Goal: Task Accomplishment & Management: Manage account settings

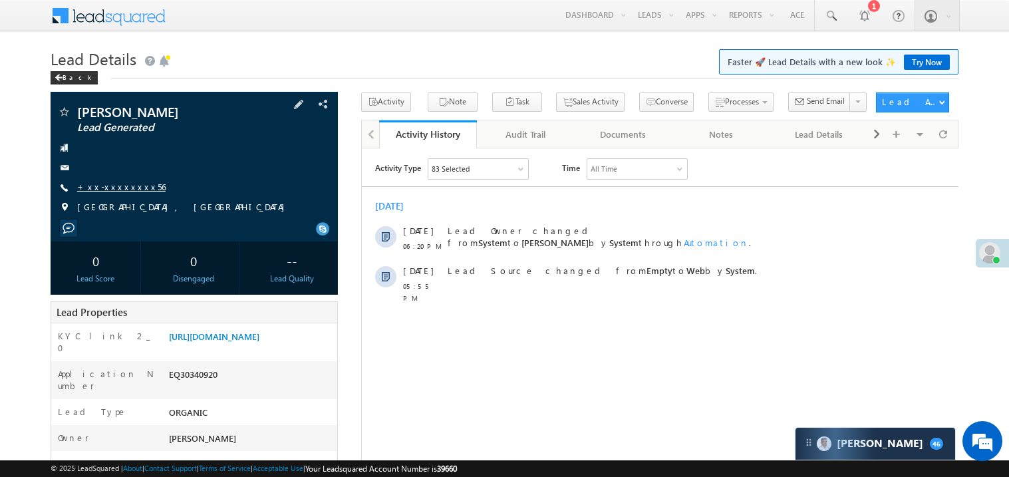
click at [120, 187] on link "+xx-xxxxxxxx56" at bounding box center [121, 186] width 88 height 11
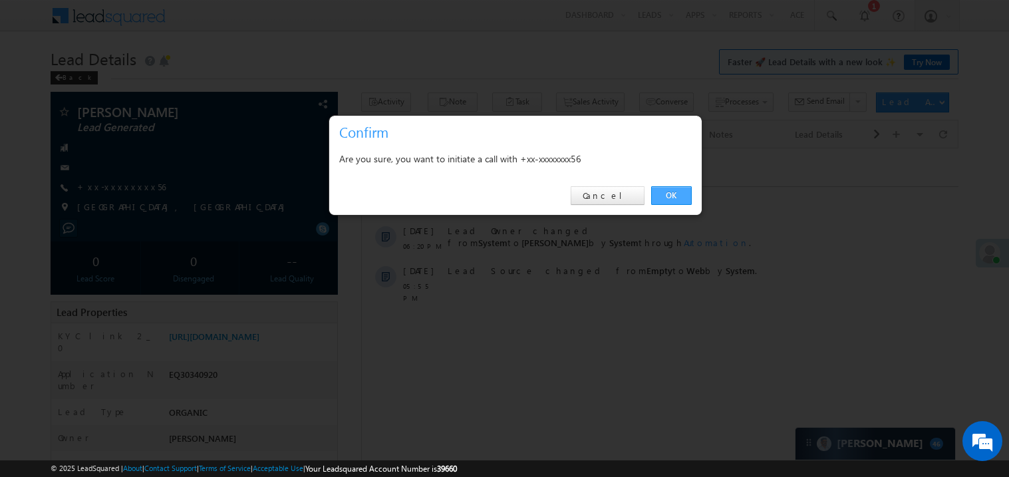
click at [669, 194] on link "OK" at bounding box center [671, 195] width 41 height 19
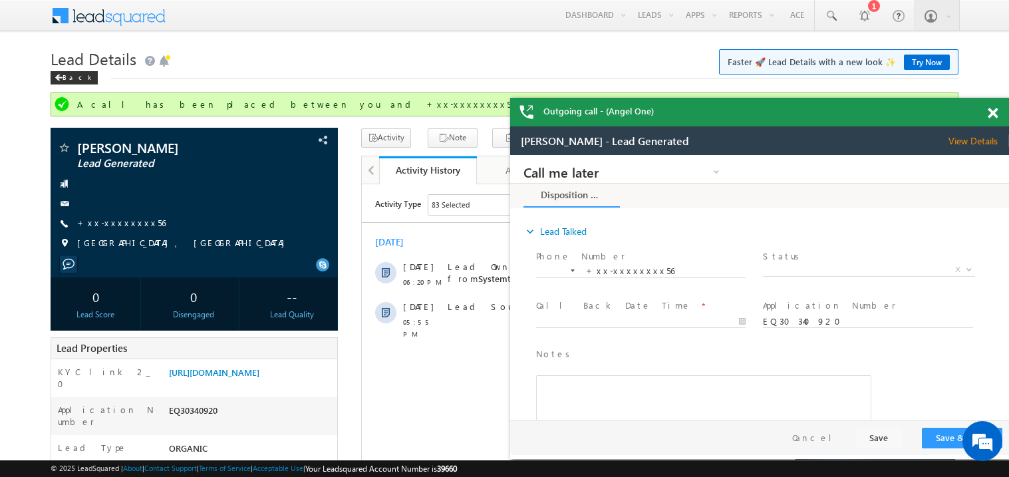
click at [995, 110] on span at bounding box center [993, 113] width 10 height 11
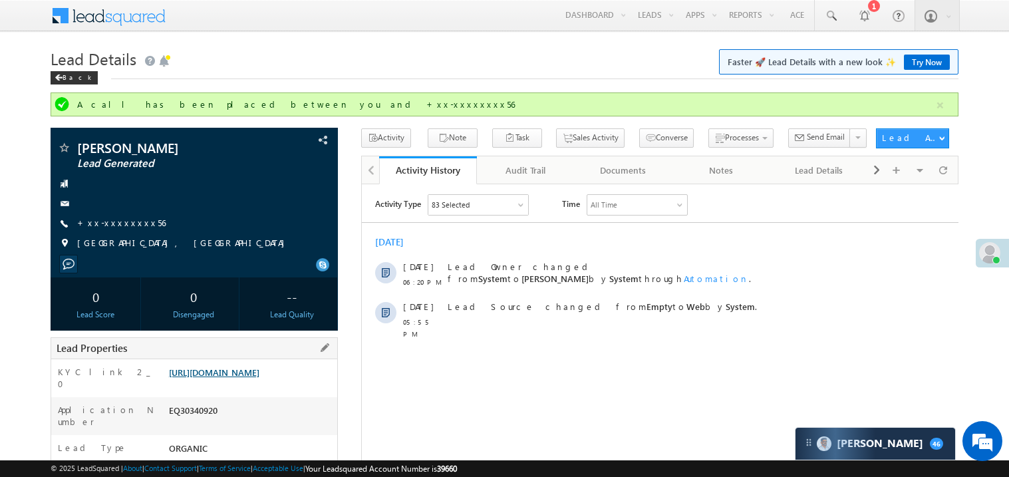
click at [224, 373] on link "https://angelbroking1-pk3em7sa.customui-test.leadsquared.com?leadId=0e4bc0e8-3e…" at bounding box center [214, 371] width 90 height 11
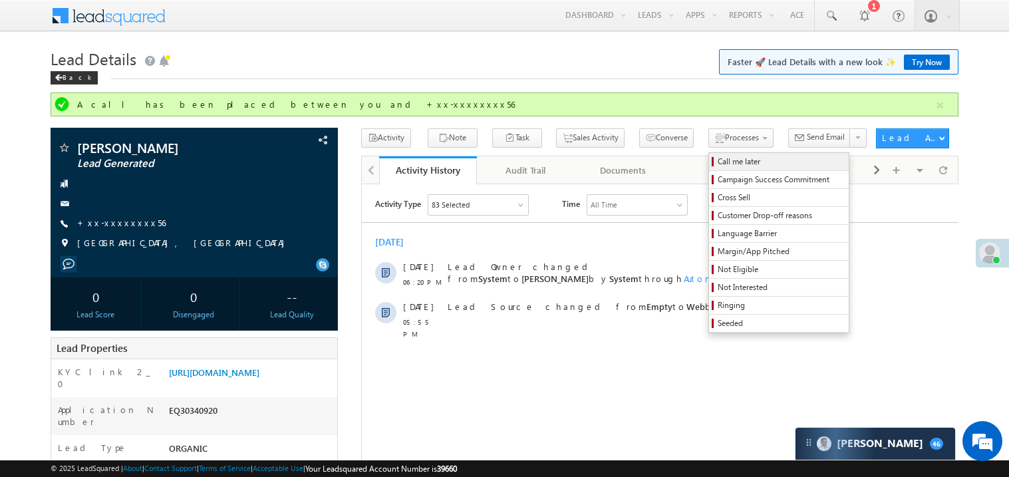
click at [718, 160] on span "Call me later" at bounding box center [781, 162] width 126 height 12
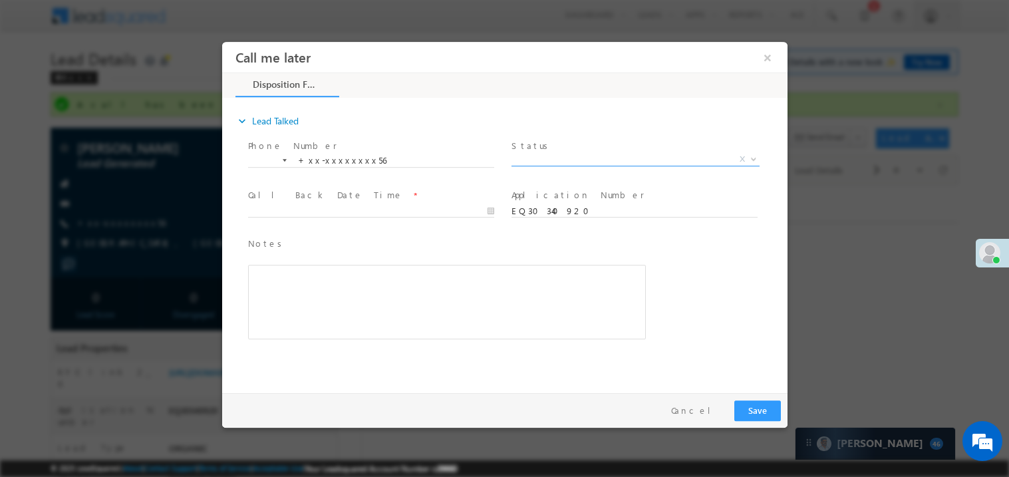
click at [540, 153] on span "X" at bounding box center [635, 158] width 248 height 13
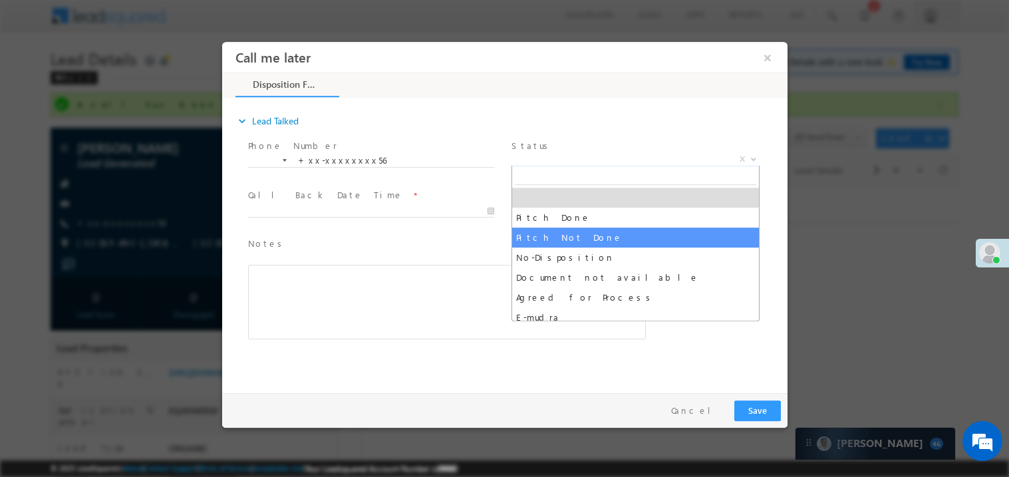
select select "Pitch Not Done"
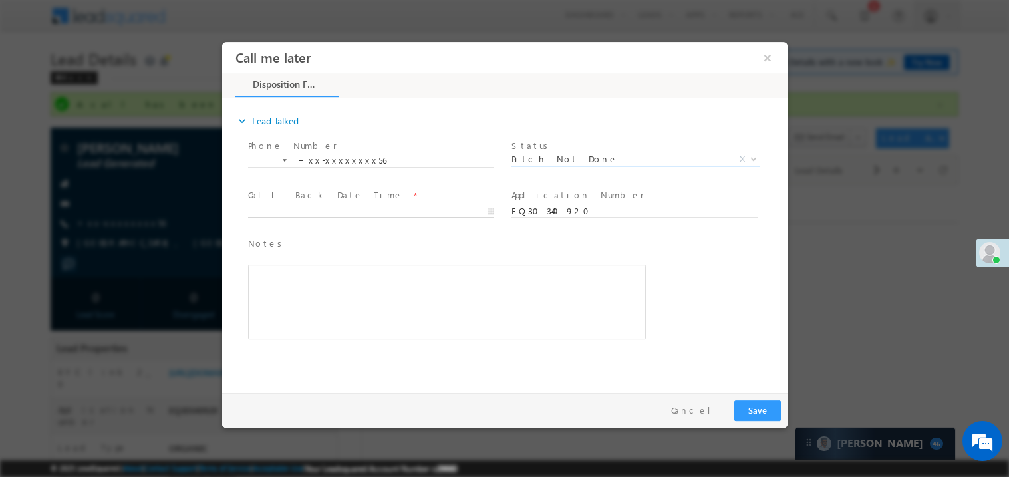
click at [286, 208] on body "Call me later ×" at bounding box center [503, 213] width 565 height 345
type input "10/10/25 6:33 PM"
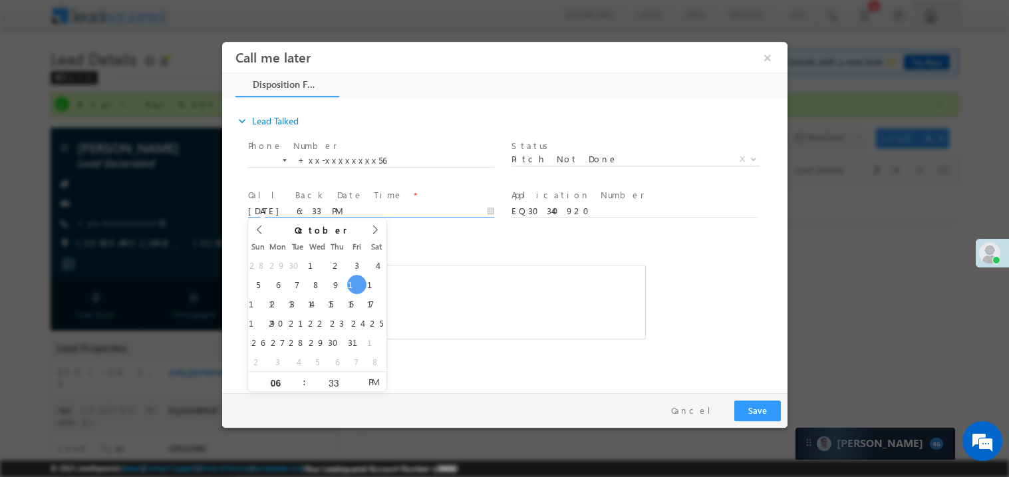
click at [431, 277] on div "Rich Text Editor, 40788eee-0fb2-11ec-a811-0adc8a9d82c2__tab1__section1__Notes__…" at bounding box center [446, 301] width 398 height 74
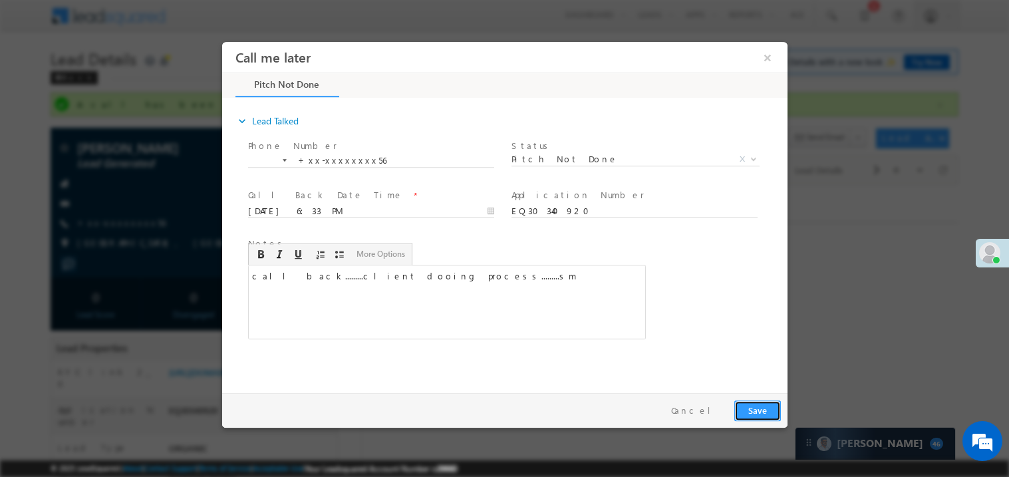
click at [762, 416] on button "Save" at bounding box center [757, 410] width 47 height 21
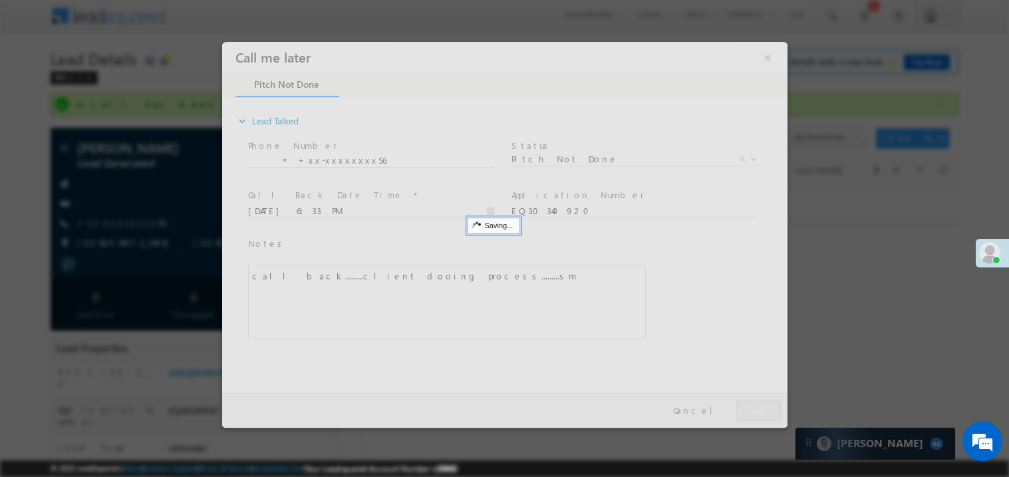
click at [762, 416] on div at bounding box center [503, 234] width 565 height 386
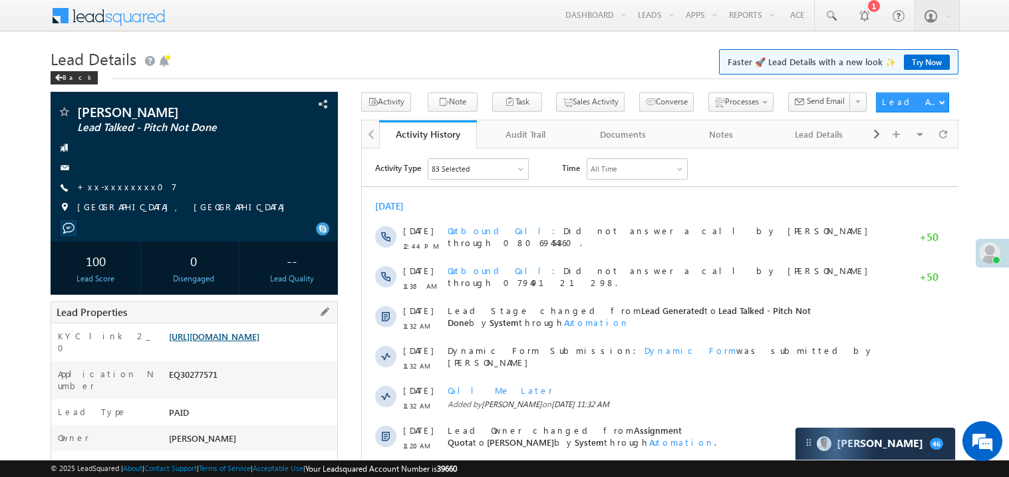
click at [259, 342] on link "https://angelbroking1-pk3em7sa.customui-test.leadsquared.com?leadId=47a48378-41…" at bounding box center [214, 336] width 90 height 11
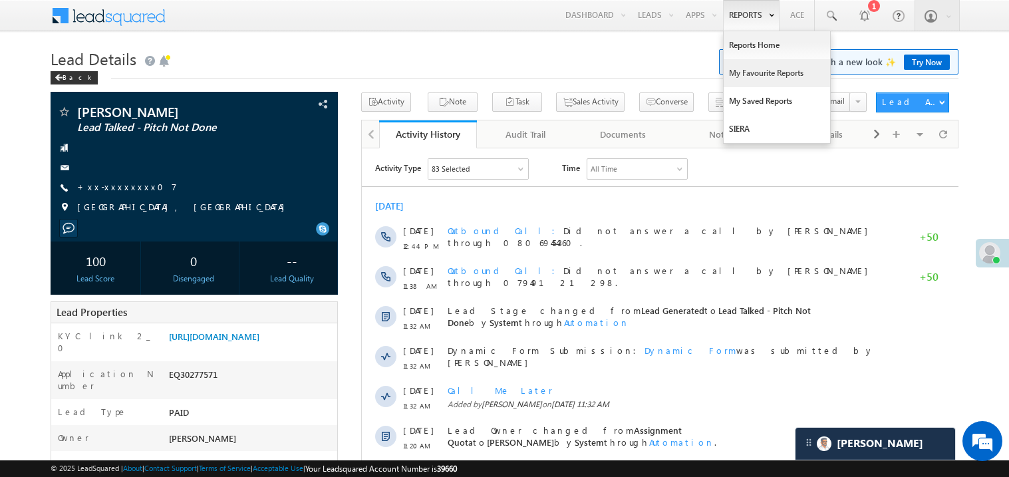
click at [752, 69] on link "My Favourite Reports" at bounding box center [777, 73] width 106 height 28
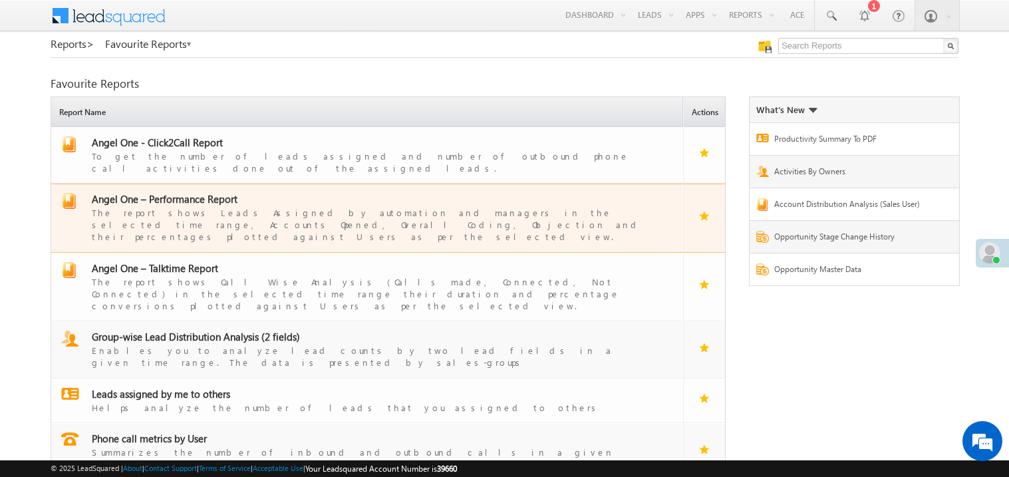
click at [182, 192] on span "Angel One – Performance Report" at bounding box center [165, 198] width 146 height 13
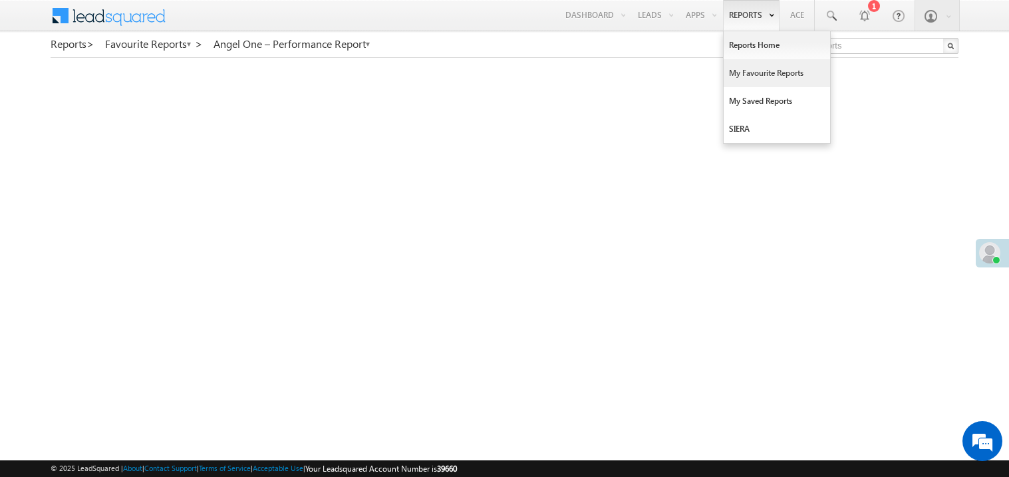
click at [746, 72] on link "My Favourite Reports" at bounding box center [777, 73] width 106 height 28
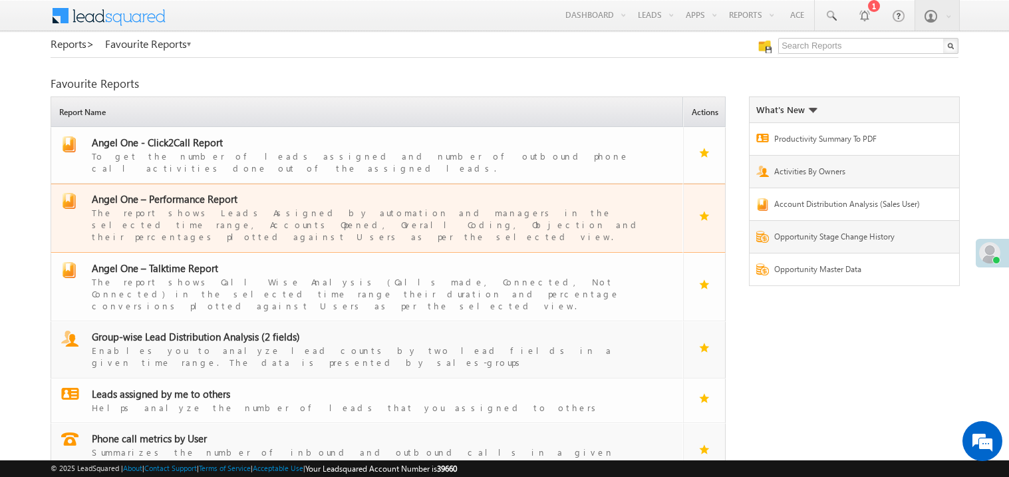
click at [193, 192] on span "Angel One – Performance Report" at bounding box center [165, 198] width 146 height 13
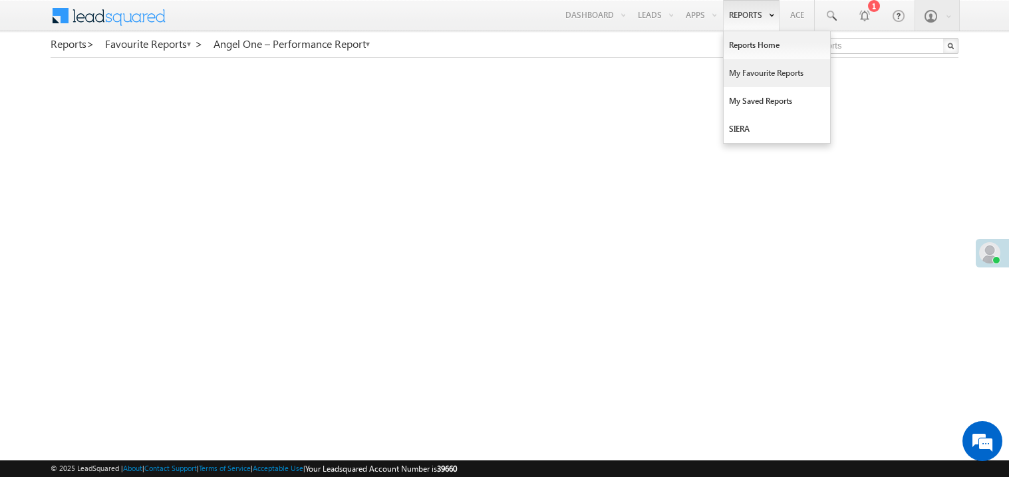
click at [745, 74] on link "My Favourite Reports" at bounding box center [777, 73] width 106 height 28
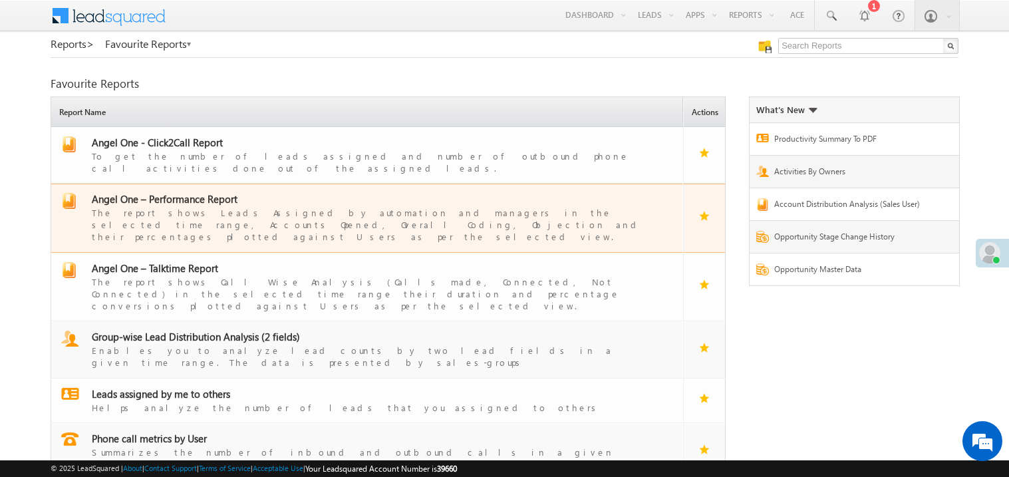
click at [208, 192] on span "Angel One – Performance Report" at bounding box center [165, 198] width 146 height 13
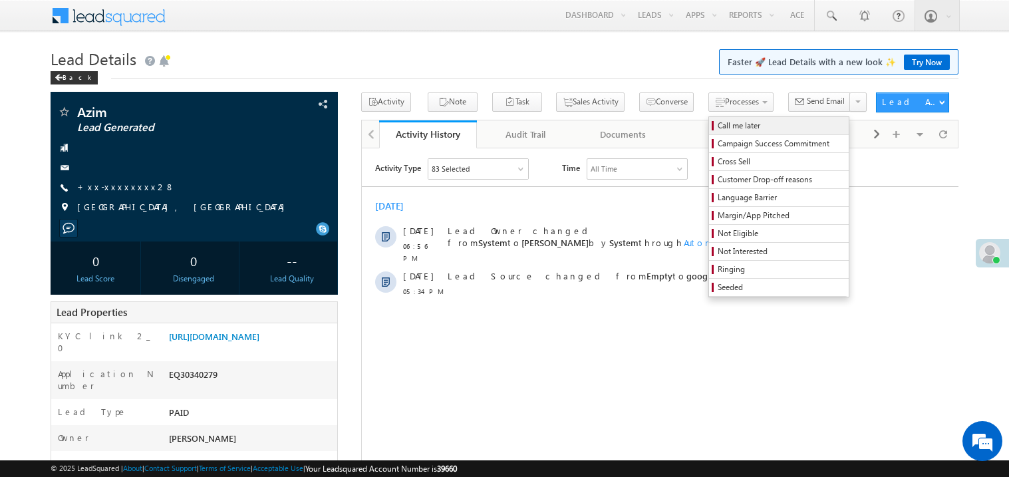
click at [718, 126] on span "Call me later" at bounding box center [781, 126] width 126 height 12
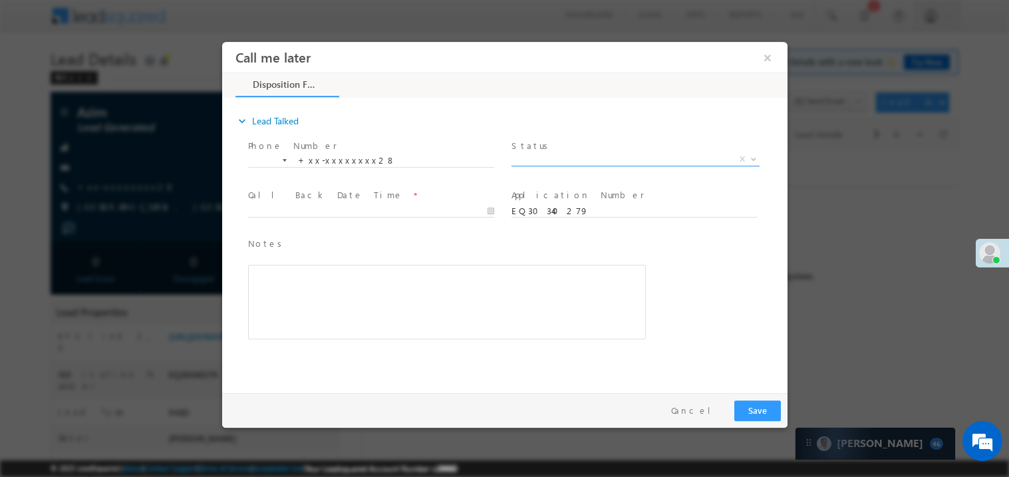
click at [553, 160] on span "X" at bounding box center [635, 158] width 248 height 13
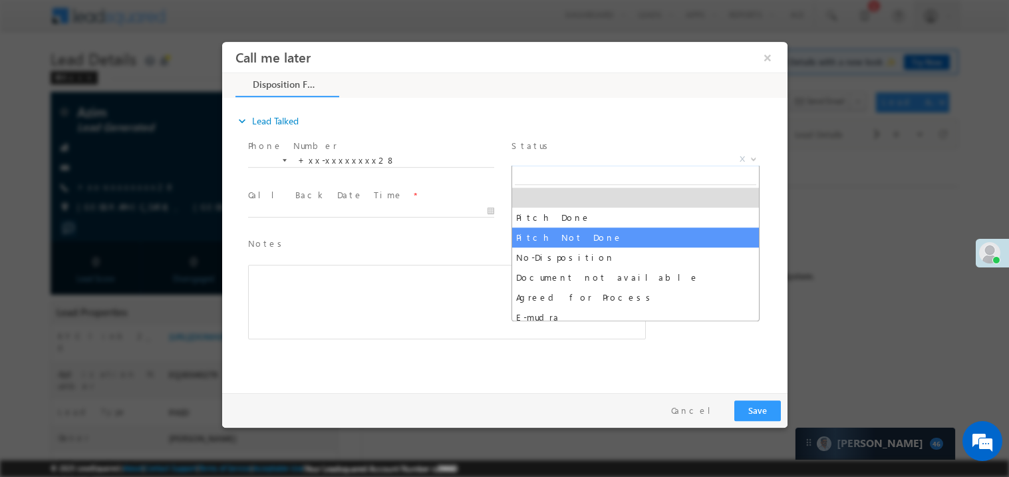
select select "Pitch Not Done"
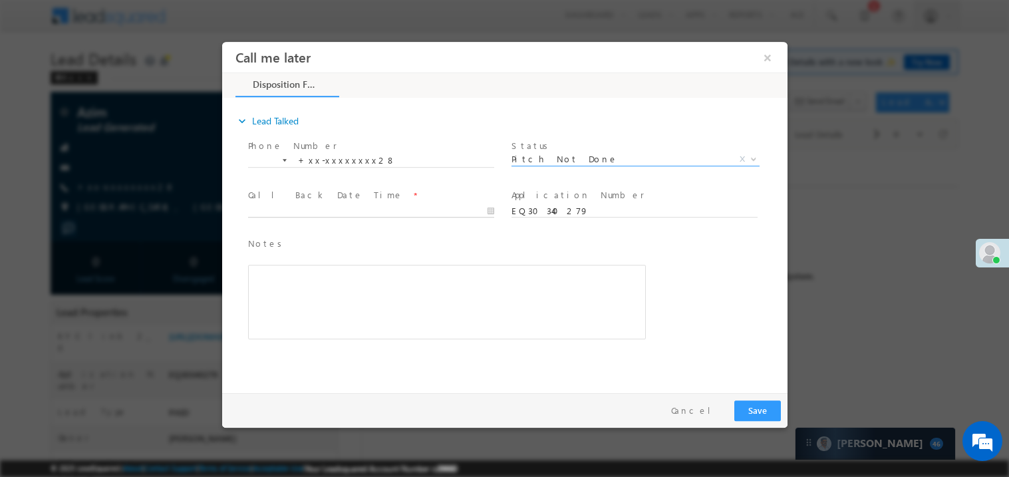
click at [303, 209] on body "Call me later ×" at bounding box center [503, 213] width 565 height 345
type input "10/10/25 7:02 PM"
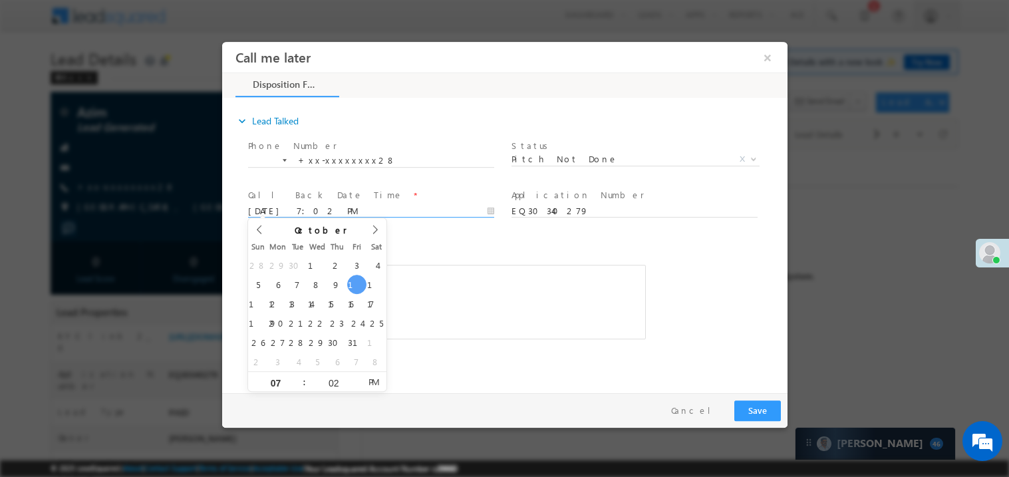
click at [412, 275] on div "Rich Text Editor, 40788eee-0fb2-11ec-a811-0adc8a9d82c2__tab1__section1__Notes__…" at bounding box center [446, 301] width 398 height 74
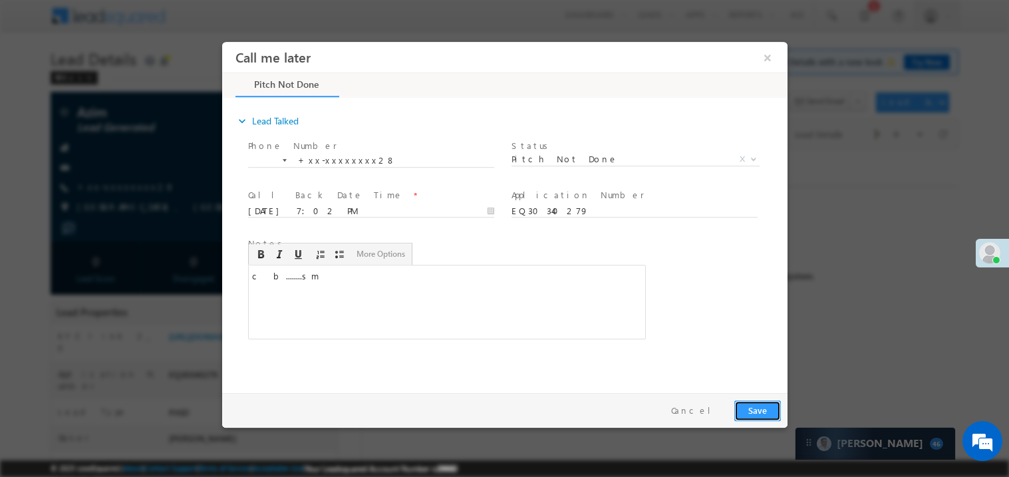
click at [756, 410] on button "Save" at bounding box center [757, 410] width 47 height 21
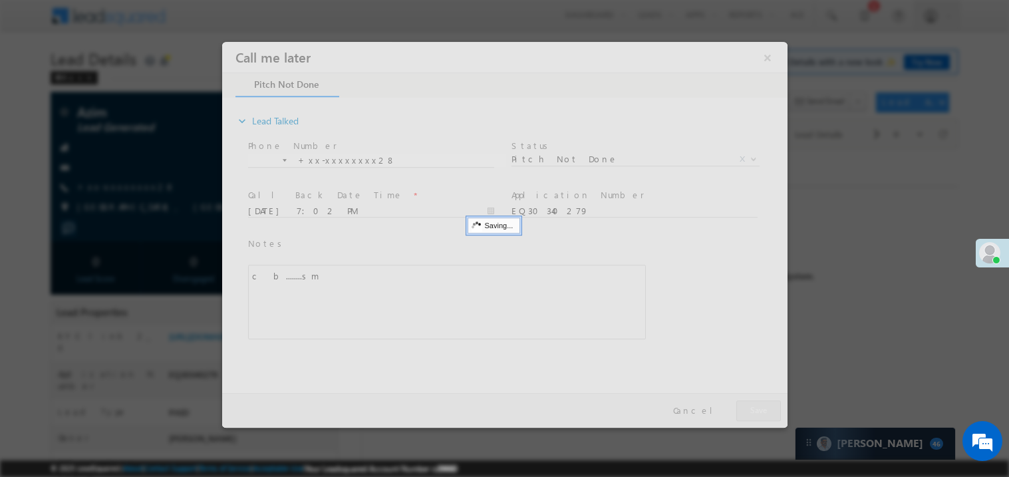
click at [756, 410] on div at bounding box center [503, 234] width 565 height 386
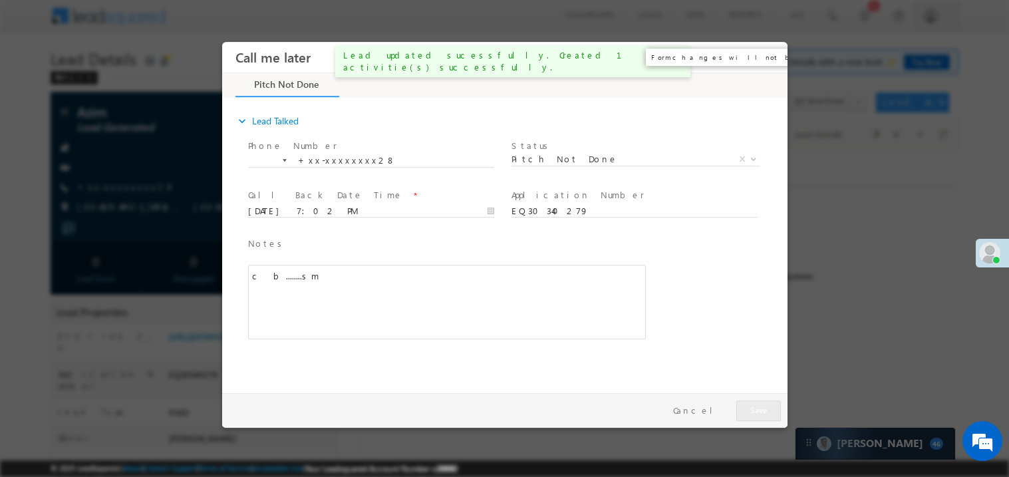
click at [768, 54] on button "×" at bounding box center [767, 57] width 23 height 25
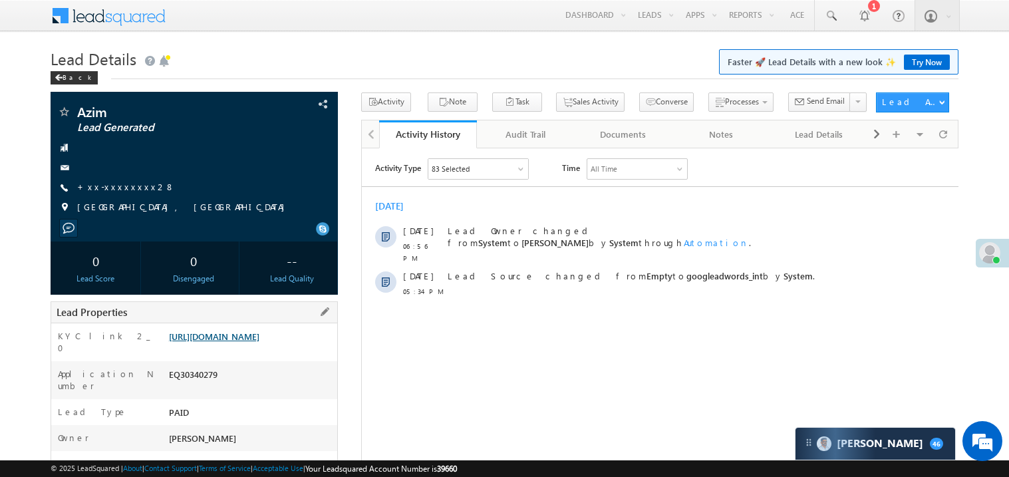
click at [231, 342] on link "https://angelbroking1-pk3em7sa.customui-test.leadsquared.com?leadId=26b4b66e-45…" at bounding box center [214, 336] width 90 height 11
click at [103, 185] on link "+xx-xxxxxxxx28" at bounding box center [126, 186] width 98 height 11
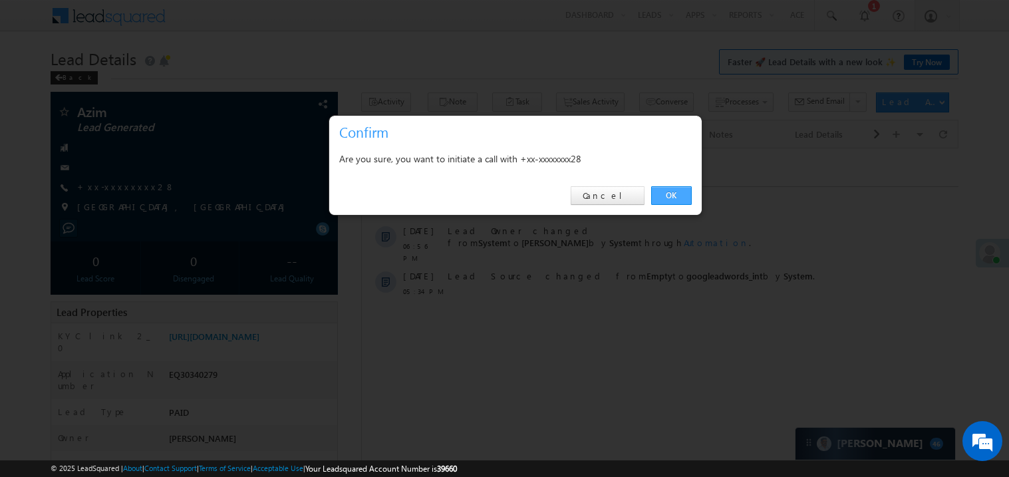
click at [678, 200] on link "OK" at bounding box center [671, 195] width 41 height 19
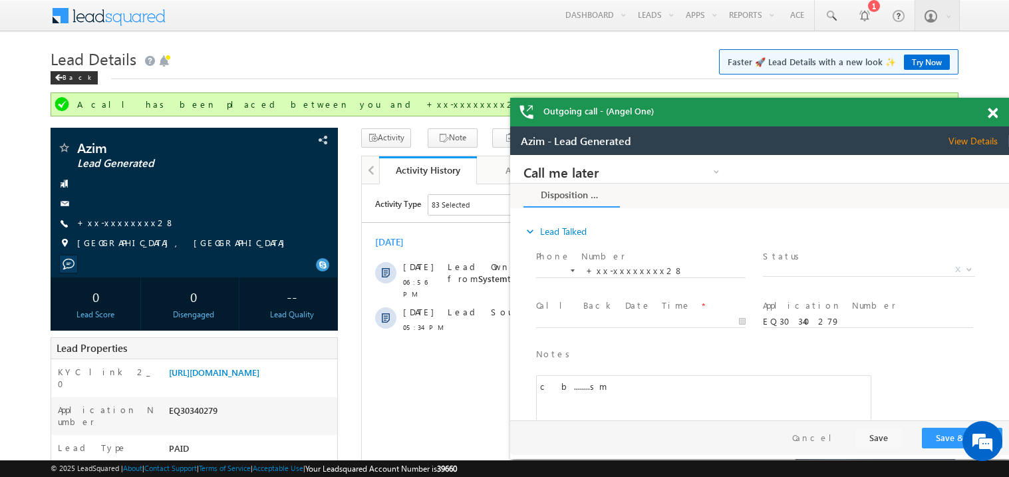
click at [993, 112] on span at bounding box center [993, 113] width 10 height 11
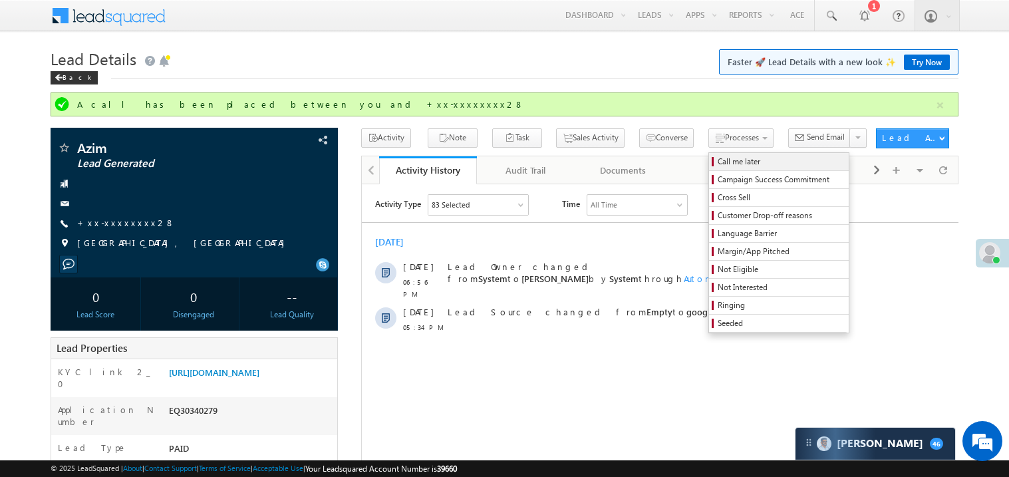
click at [718, 158] on span "Call me later" at bounding box center [781, 162] width 126 height 12
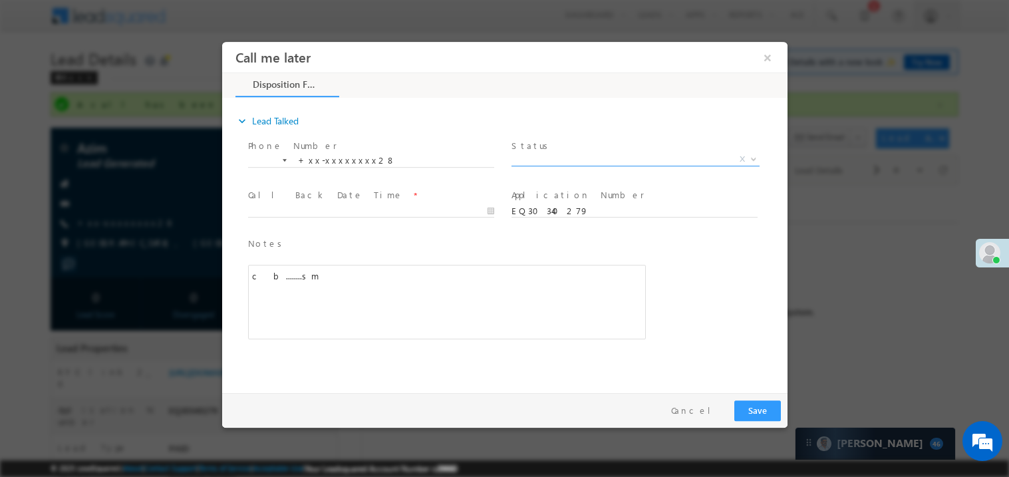
click at [549, 160] on span "X" at bounding box center [635, 158] width 248 height 13
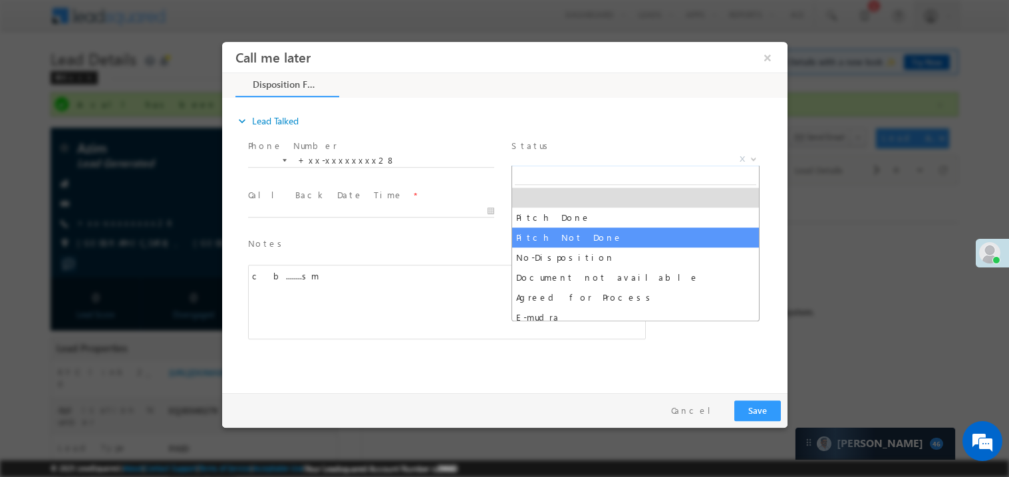
select select "Pitch Not Done"
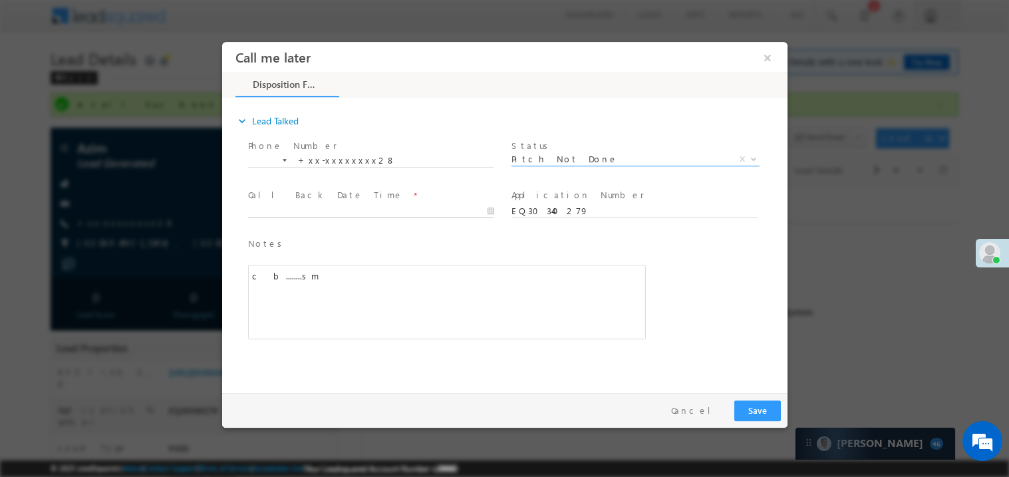
click at [315, 214] on body "Call me later ×" at bounding box center [503, 213] width 565 height 345
type input "10/10/25 7:03 PM"
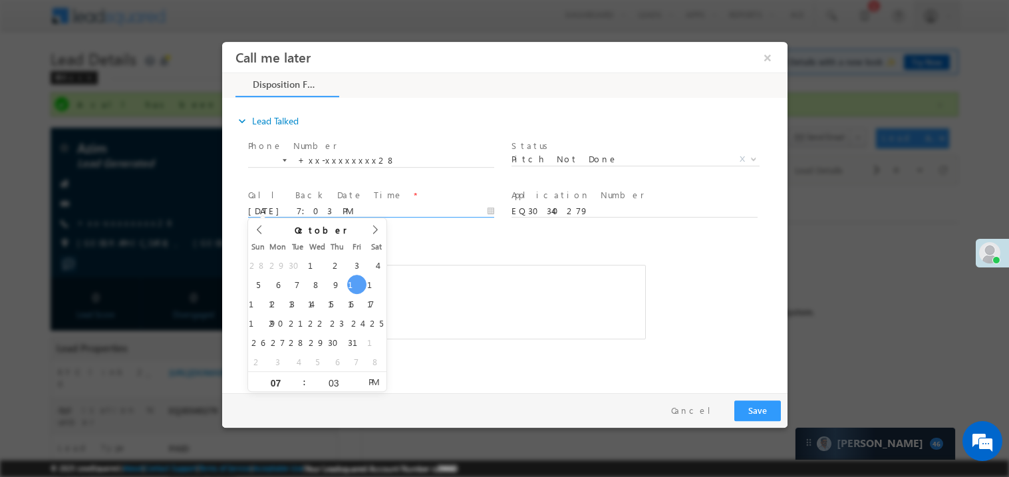
click at [476, 317] on div "c b........sm" at bounding box center [446, 301] width 398 height 74
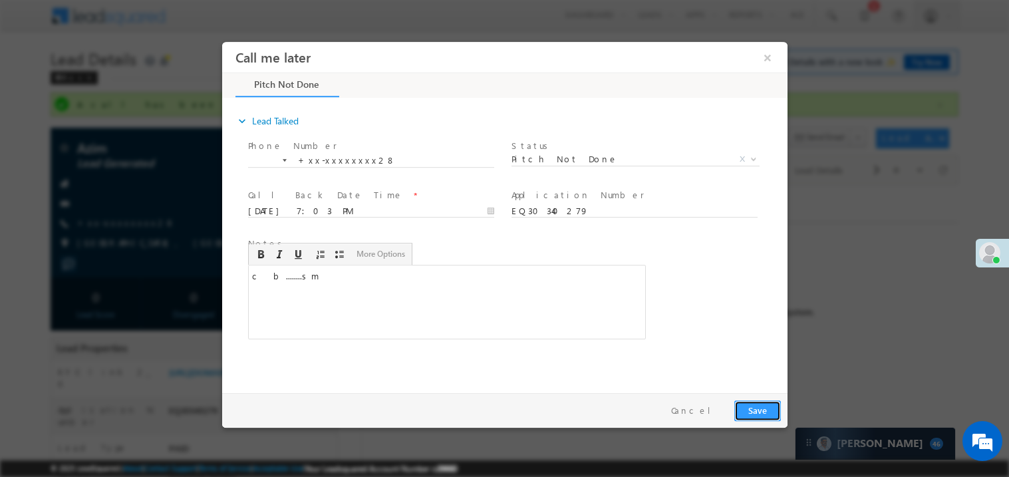
click at [763, 412] on button "Save" at bounding box center [757, 410] width 47 height 21
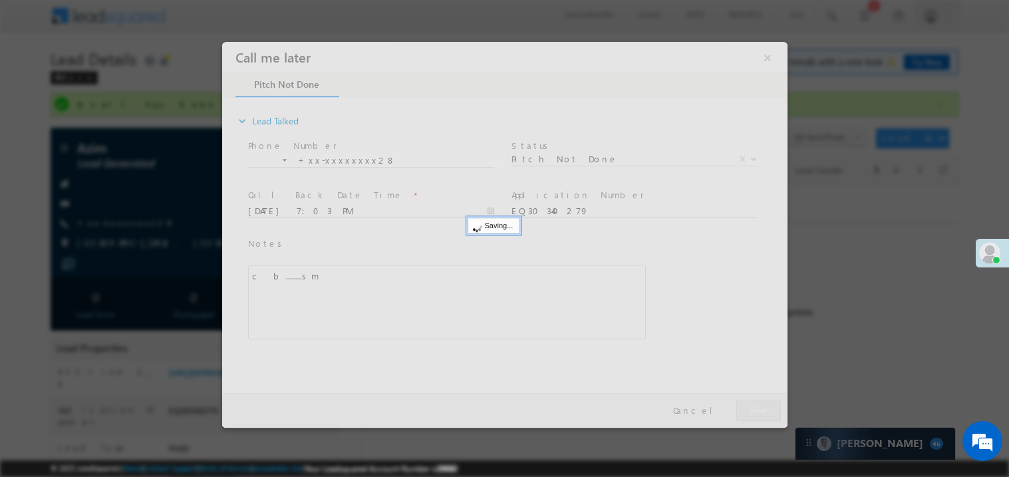
click at [763, 412] on div at bounding box center [503, 234] width 565 height 386
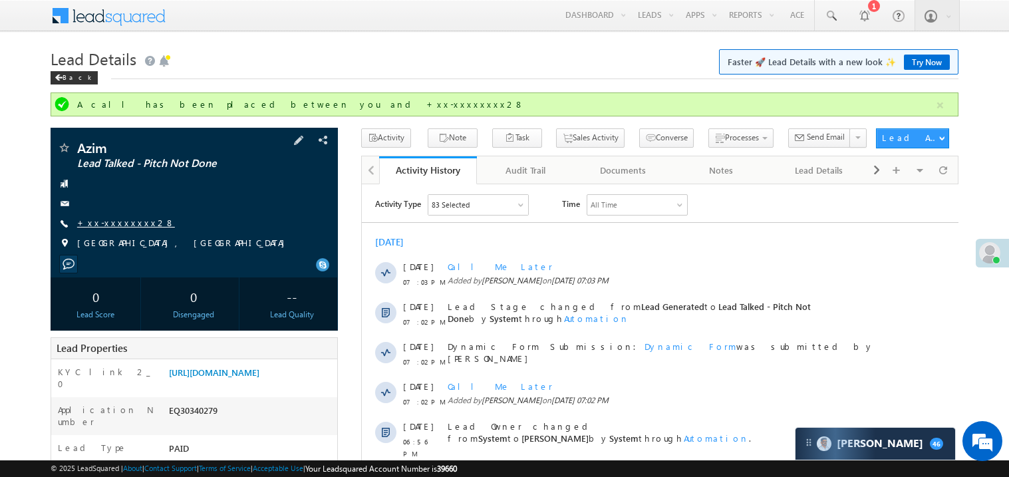
click at [120, 223] on link "+xx-xxxxxxxx28" at bounding box center [126, 222] width 98 height 11
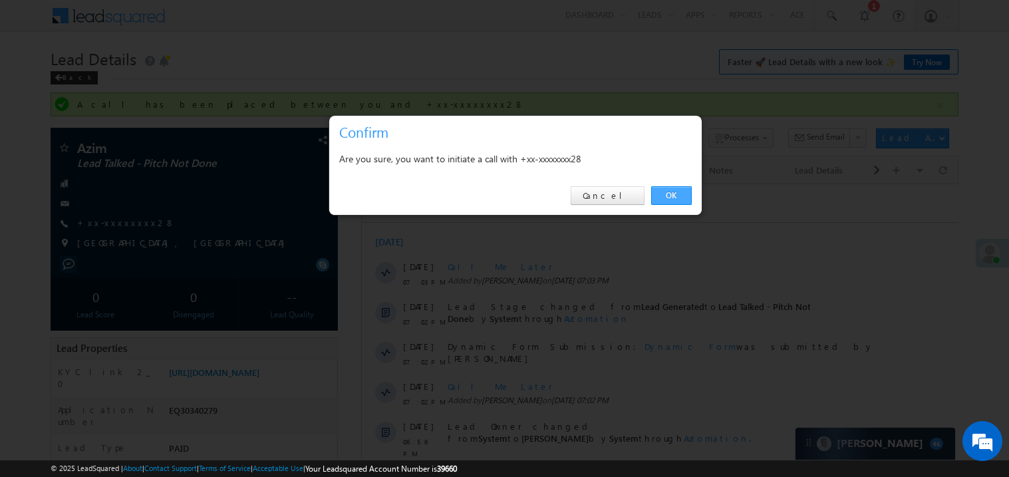
click at [678, 198] on link "OK" at bounding box center [671, 195] width 41 height 19
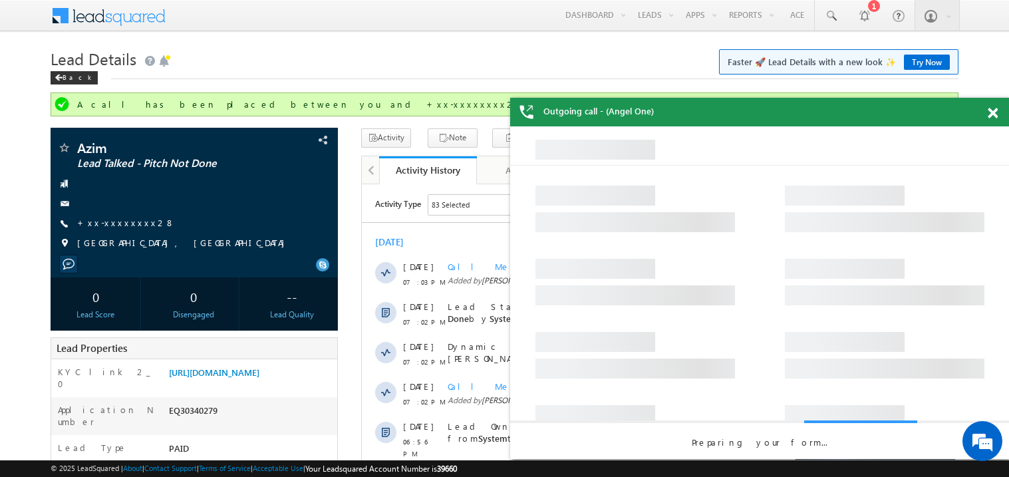
click at [995, 115] on span at bounding box center [993, 113] width 10 height 11
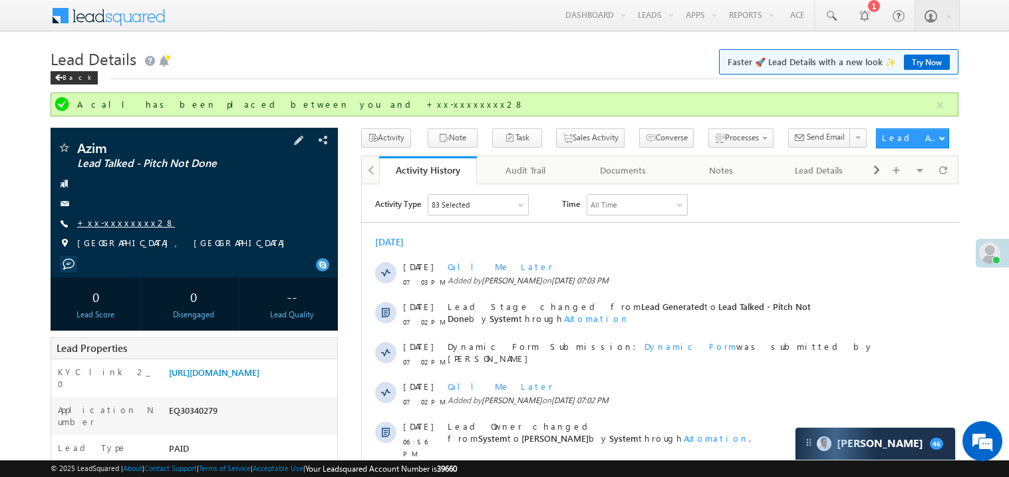
click at [113, 224] on link "+xx-xxxxxxxx28" at bounding box center [126, 222] width 98 height 11
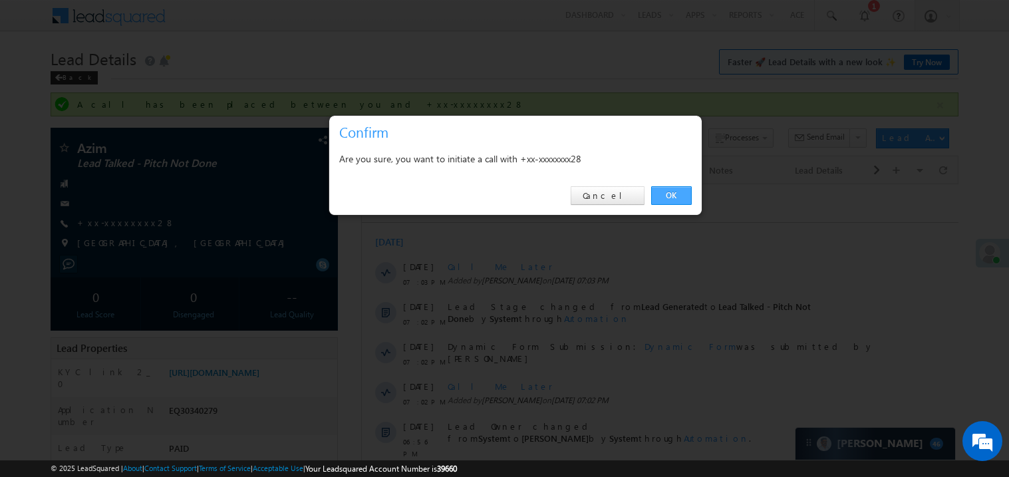
click at [672, 200] on link "OK" at bounding box center [671, 195] width 41 height 19
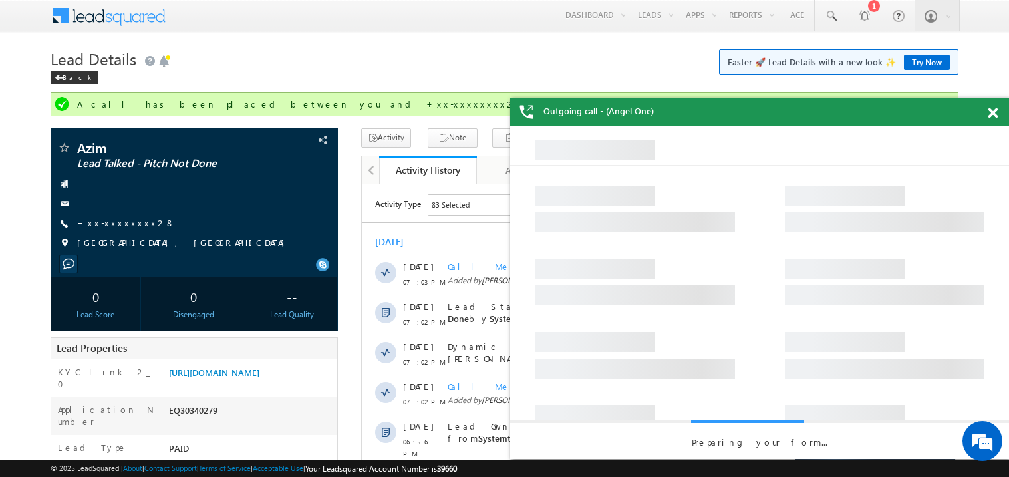
click at [991, 105] on div at bounding box center [1000, 111] width 18 height 26
click at [994, 116] on span at bounding box center [993, 113] width 10 height 11
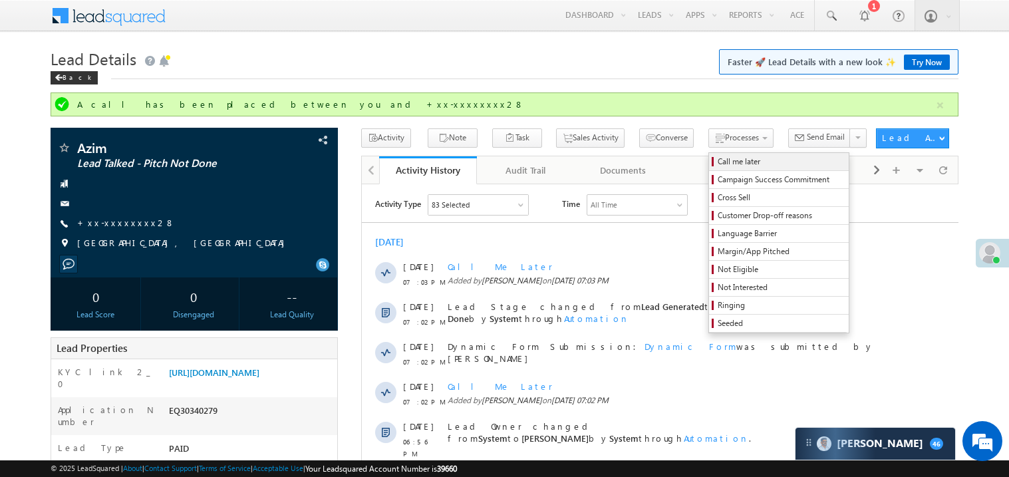
click at [718, 164] on span "Call me later" at bounding box center [781, 162] width 126 height 12
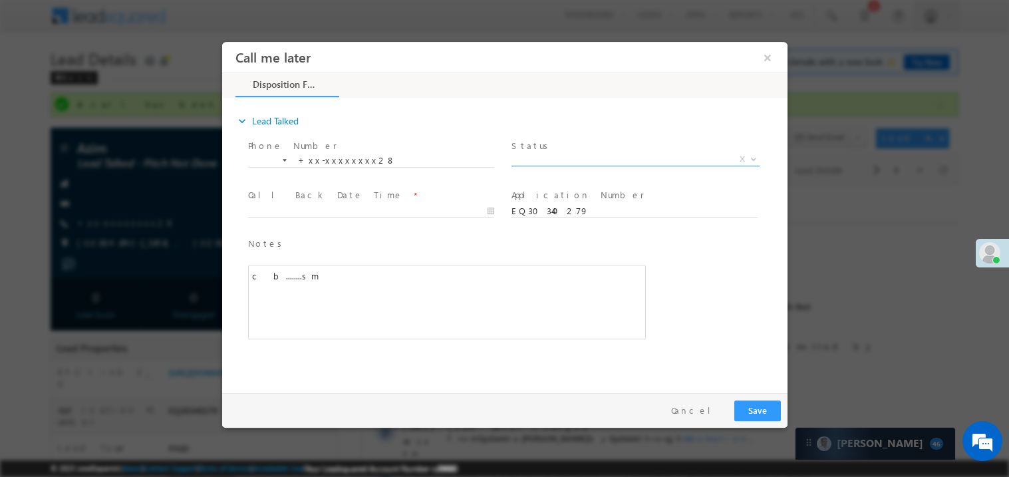
click at [540, 157] on span "X" at bounding box center [635, 158] width 248 height 13
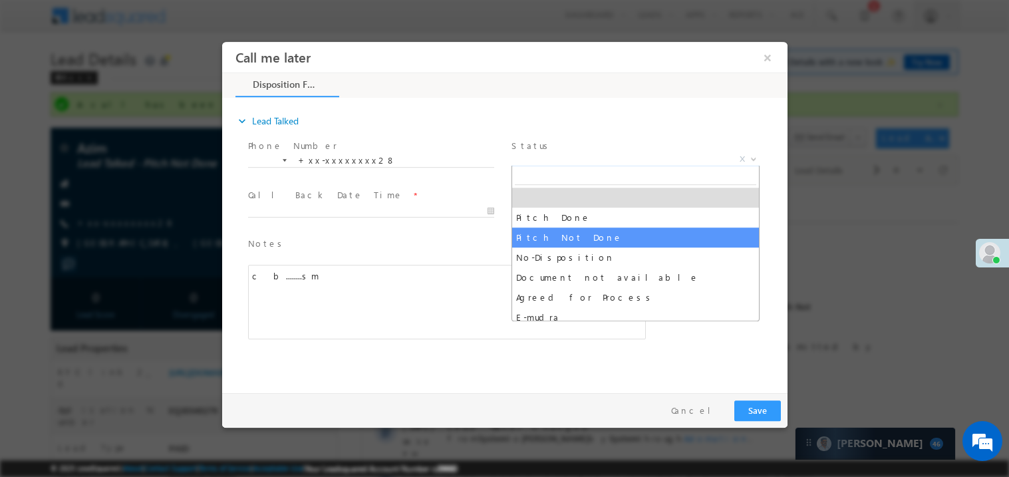
select select "Pitch Not Done"
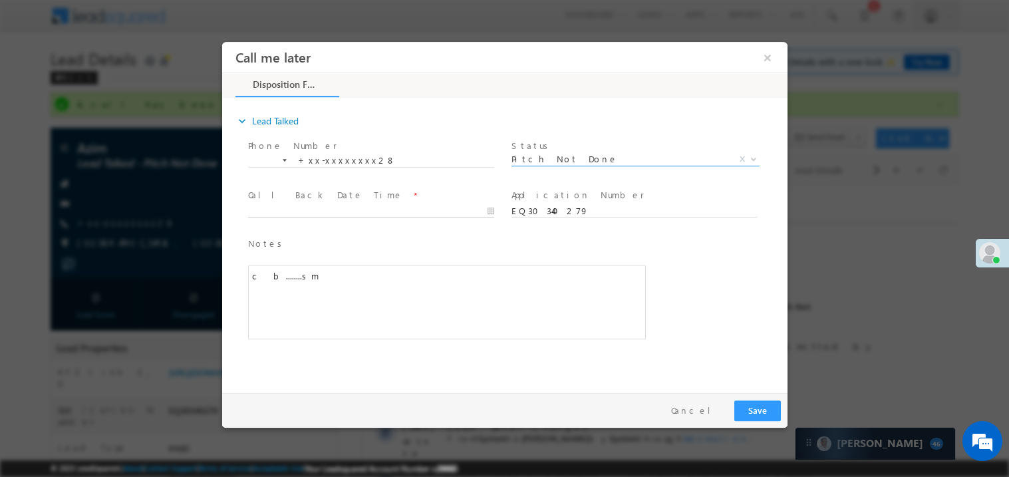
click at [344, 204] on body "Call me later ×" at bounding box center [503, 213] width 565 height 345
type input "10/10/25 7:04 PM"
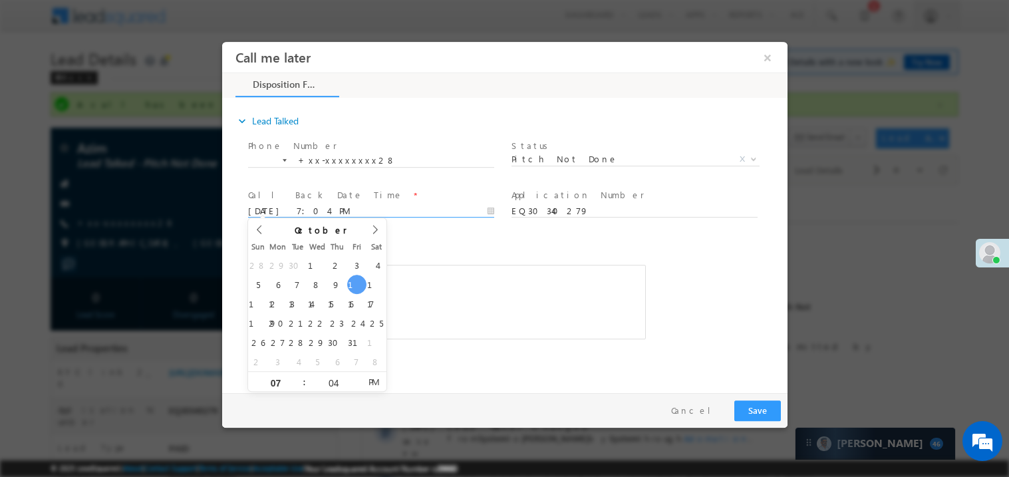
click at [535, 334] on div "c b........sm" at bounding box center [446, 301] width 398 height 74
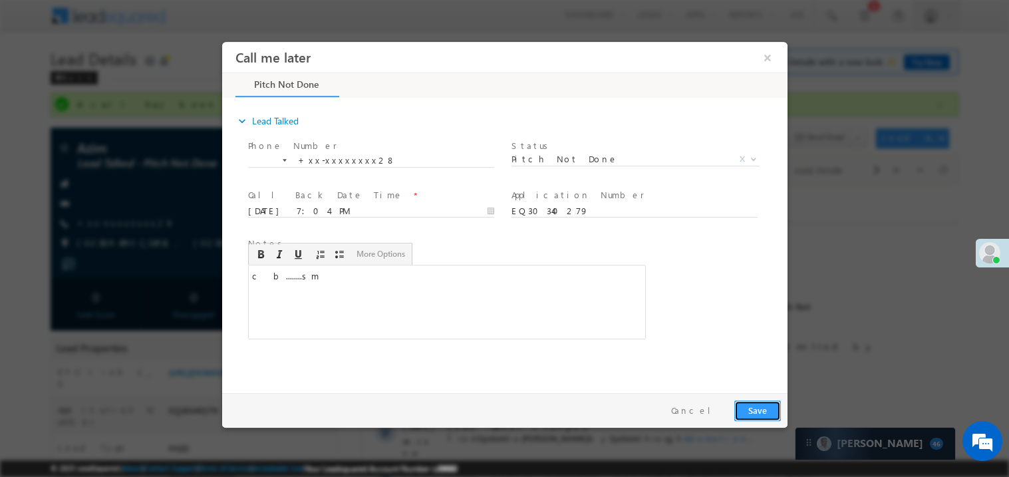
click at [750, 404] on button "Save" at bounding box center [757, 410] width 47 height 21
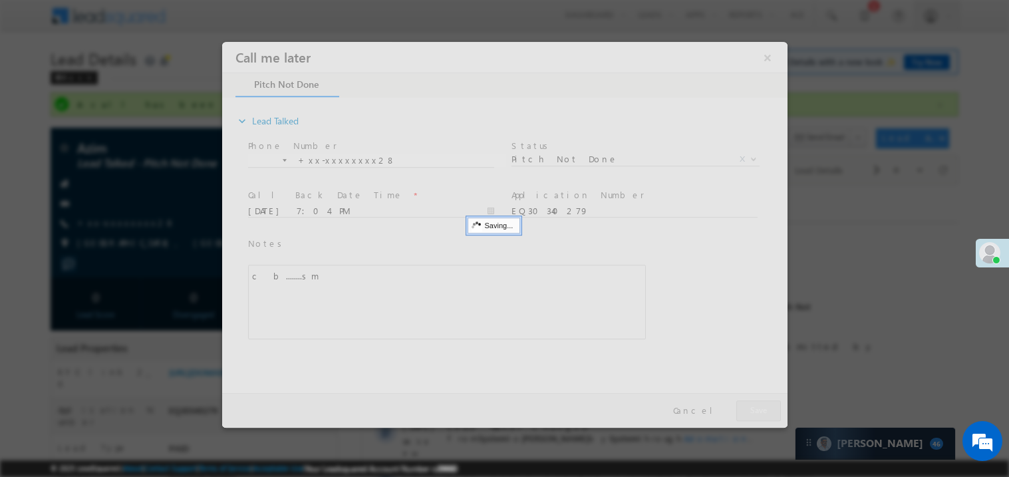
click at [750, 404] on div at bounding box center [503, 234] width 565 height 386
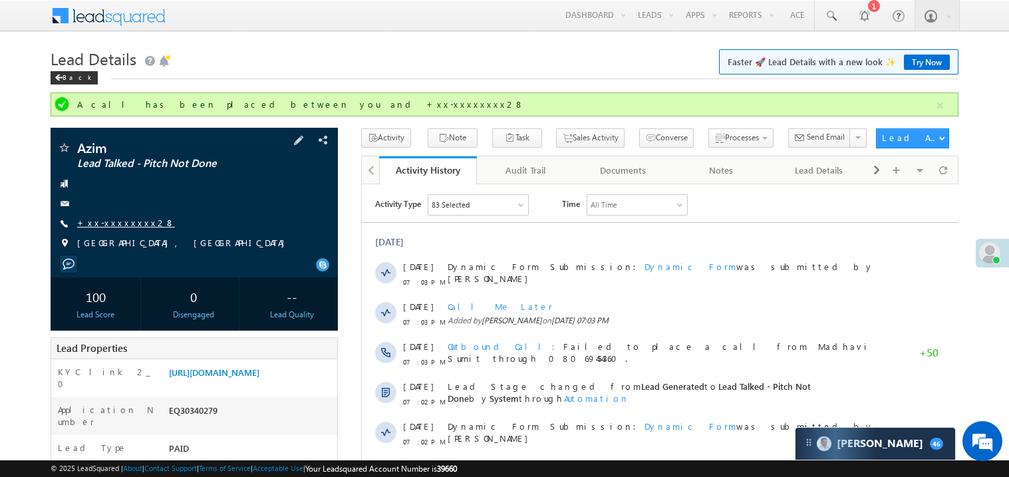
click at [110, 217] on link "+xx-xxxxxxxx28" at bounding box center [126, 222] width 98 height 11
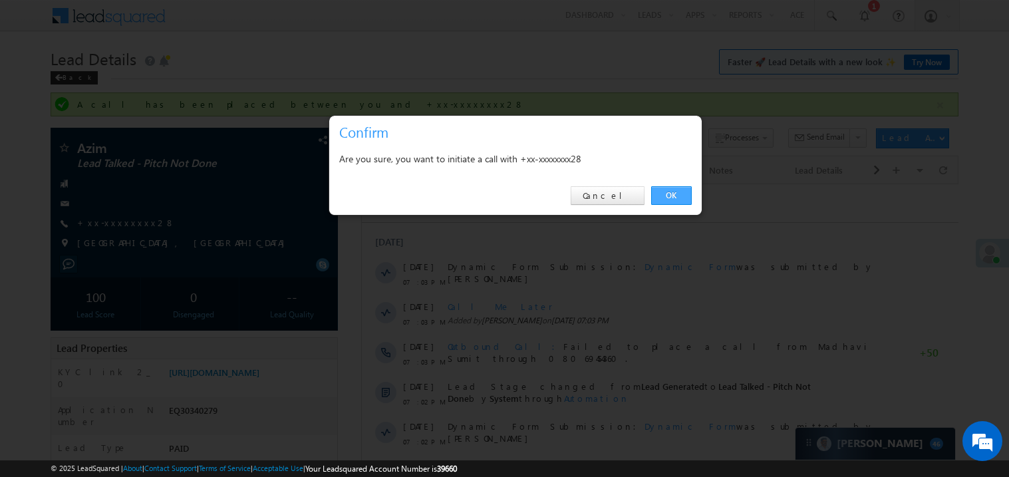
click at [670, 196] on link "OK" at bounding box center [671, 195] width 41 height 19
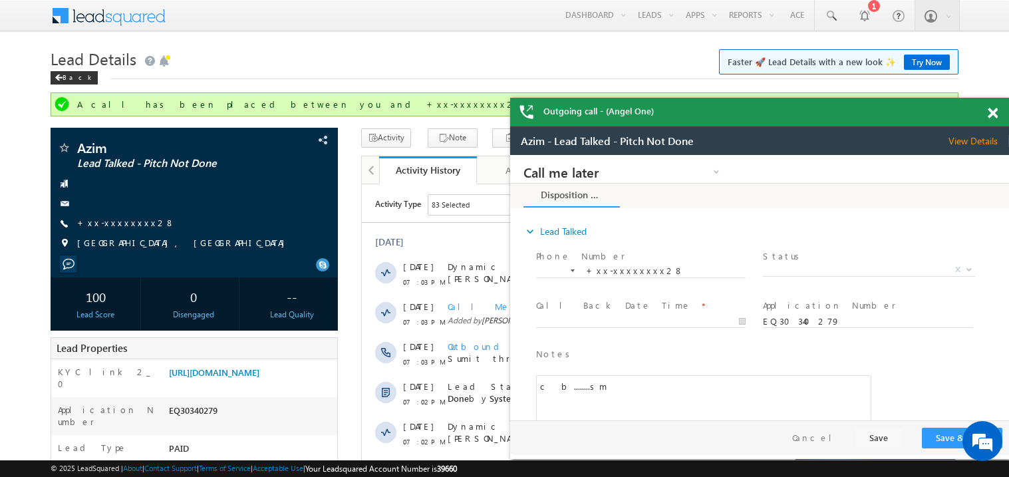
click at [998, 110] on div at bounding box center [1000, 111] width 18 height 26
click at [990, 115] on span at bounding box center [993, 113] width 10 height 11
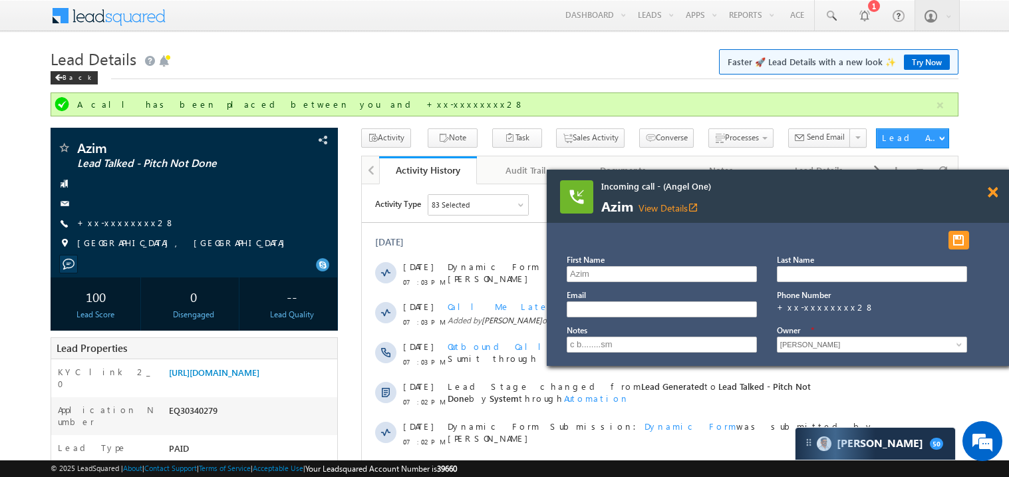
click at [995, 193] on span at bounding box center [993, 192] width 10 height 11
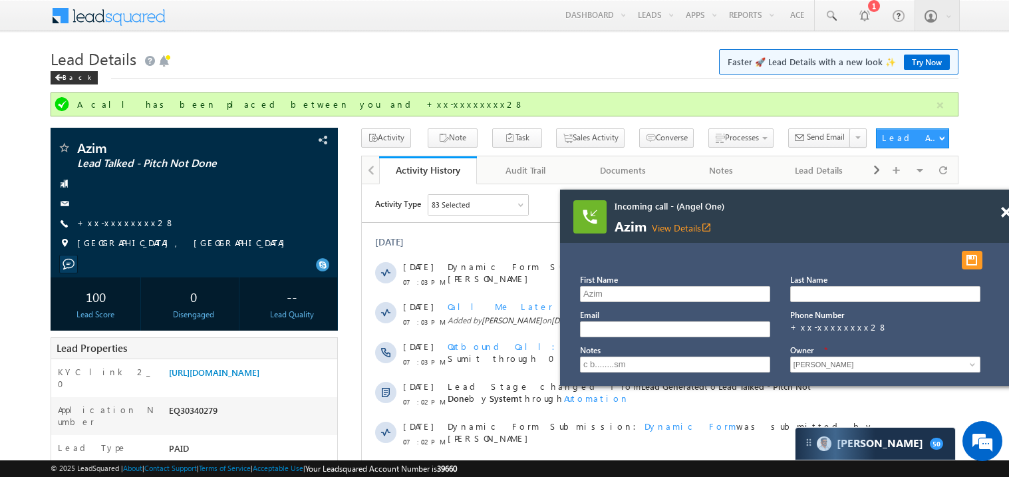
click at [807, 219] on span "Azim View Details open_in_new" at bounding box center [774, 226] width 319 height 15
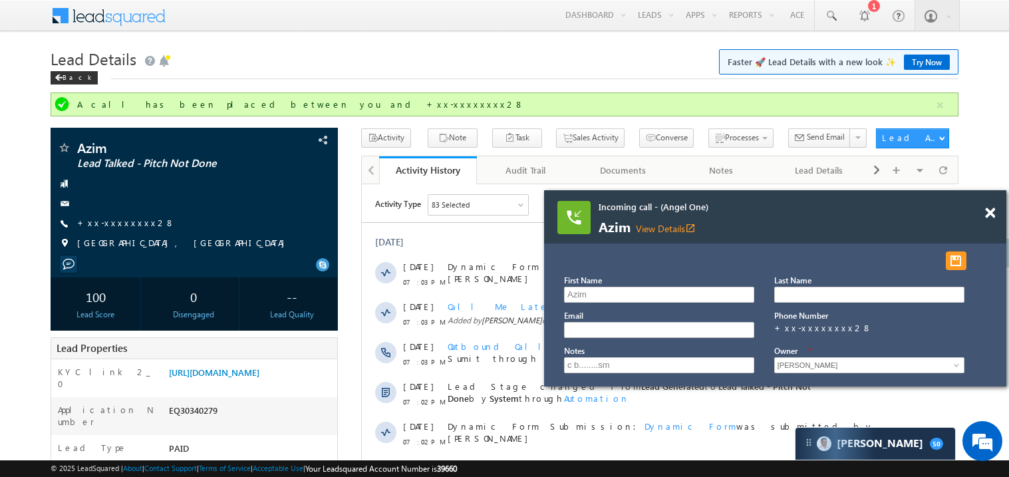
drag, startPoint x: 807, startPoint y: 219, endPoint x: 732, endPoint y: 223, distance: 75.9
click at [732, 223] on span "Azim View Details open_in_new" at bounding box center [758, 227] width 319 height 15
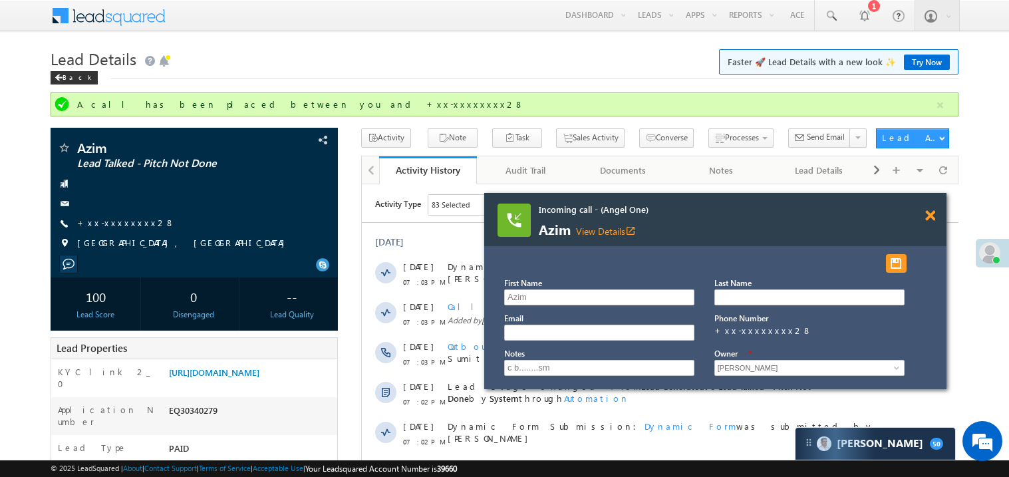
click at [929, 214] on span at bounding box center [930, 215] width 10 height 11
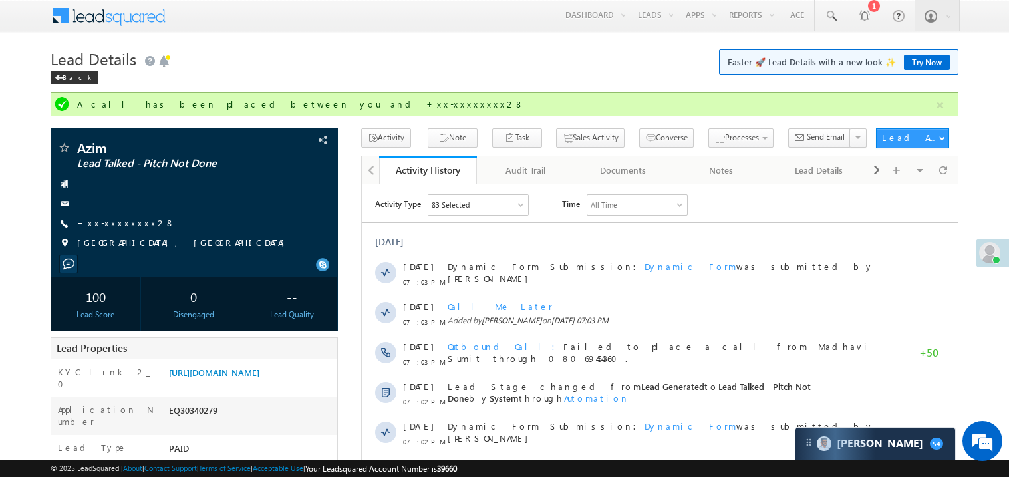
click at [931, 56] on link "Try Now" at bounding box center [927, 62] width 46 height 15
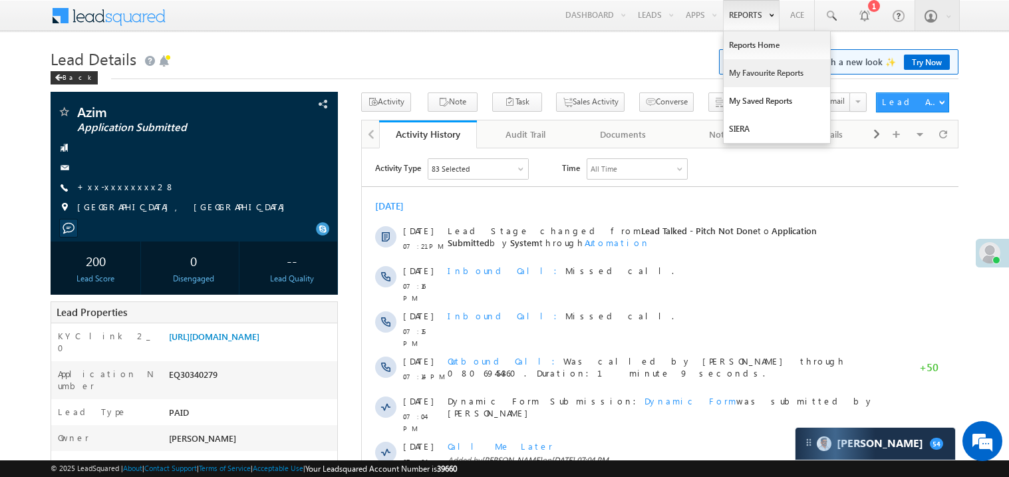
click at [749, 71] on link "My Favourite Reports" at bounding box center [777, 73] width 106 height 28
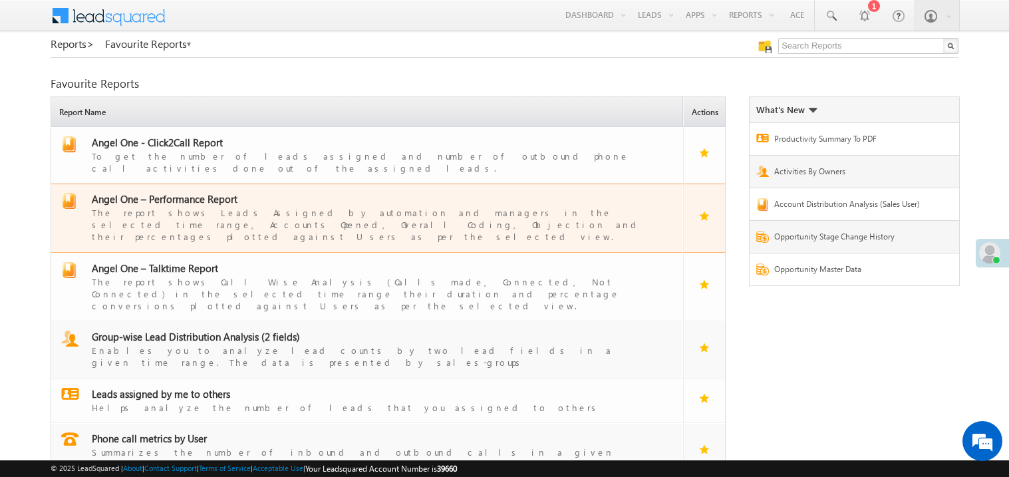
click at [182, 192] on span "Angel One – Performance Report" at bounding box center [165, 198] width 146 height 13
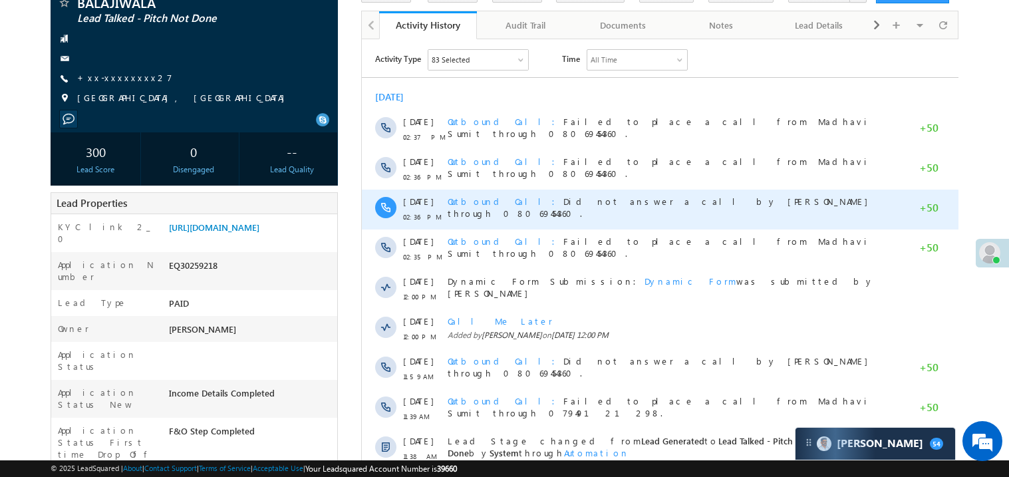
scroll to position [159, 0]
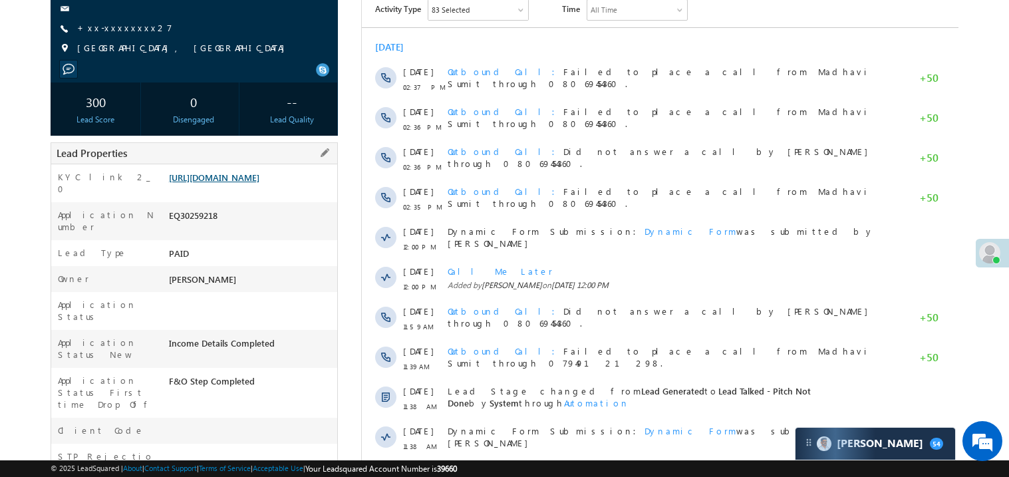
click at [240, 183] on link "https://angelbroking1-pk3em7sa.customui-test.leadsquared.com?leadId=c5121998-e3…" at bounding box center [214, 177] width 90 height 11
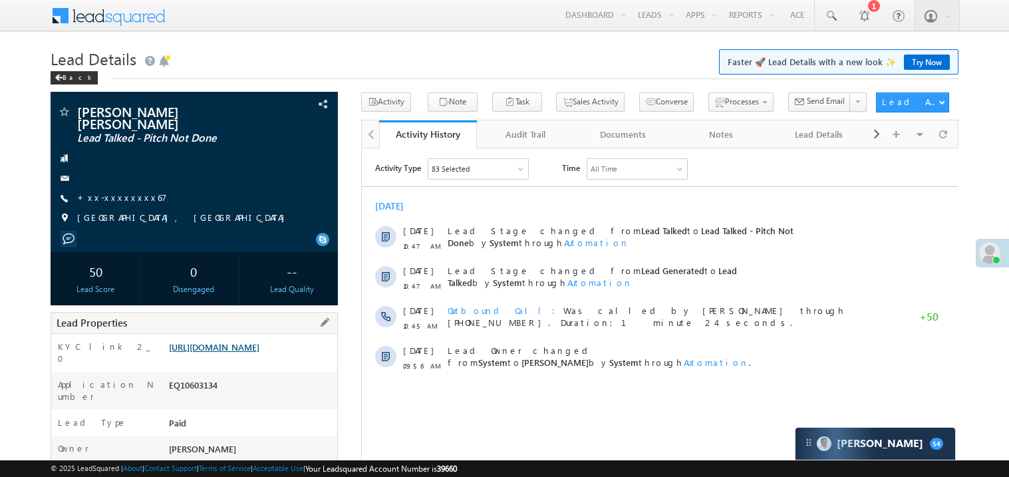
click at [242, 347] on link "https://angelbroking1-pk3em7sa.customui-test.leadsquared.com?leadId=060054a3-e2…" at bounding box center [214, 346] width 90 height 11
click at [259, 343] on link "https://angelbroking1-pk3em7sa.customui-test.leadsquared.com?leadId=060054a3-e2…" at bounding box center [214, 346] width 90 height 11
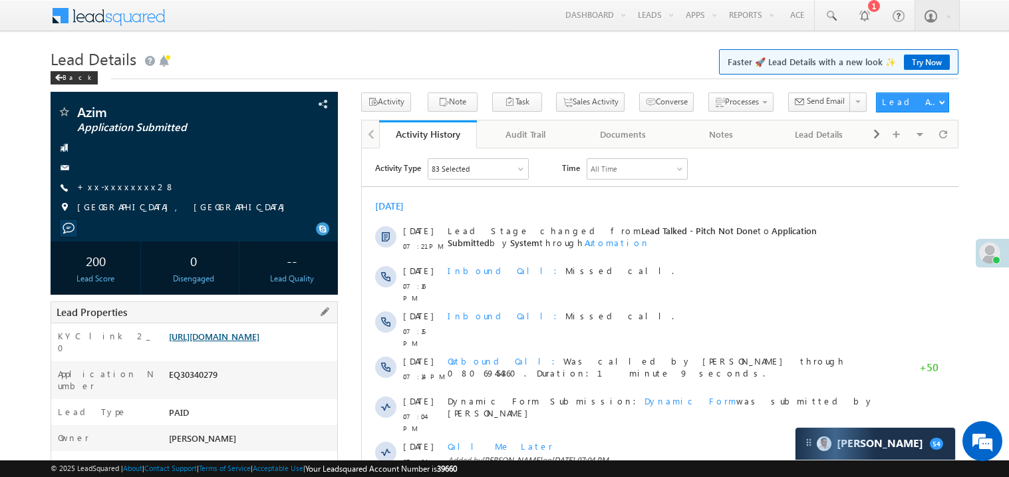
click at [233, 342] on link "[URL][DOMAIN_NAME]" at bounding box center [214, 336] width 90 height 11
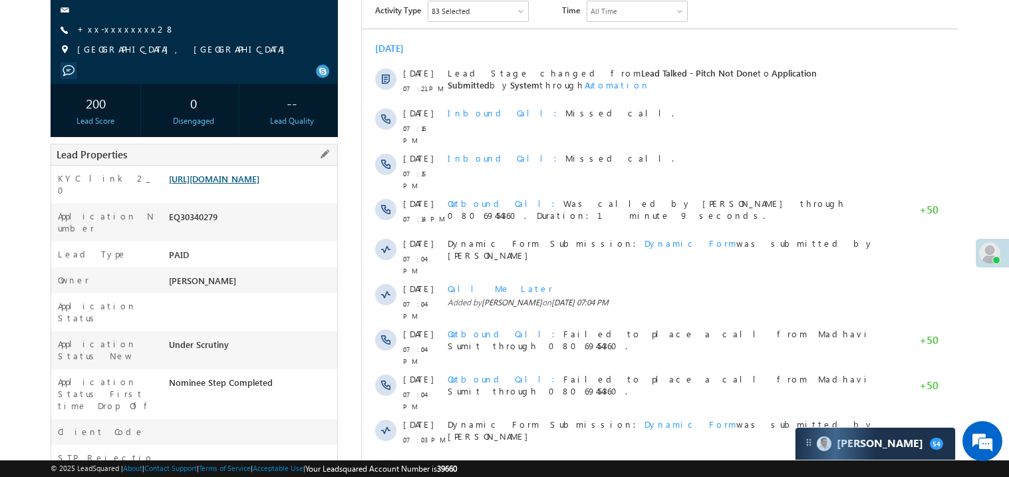
scroll to position [159, 0]
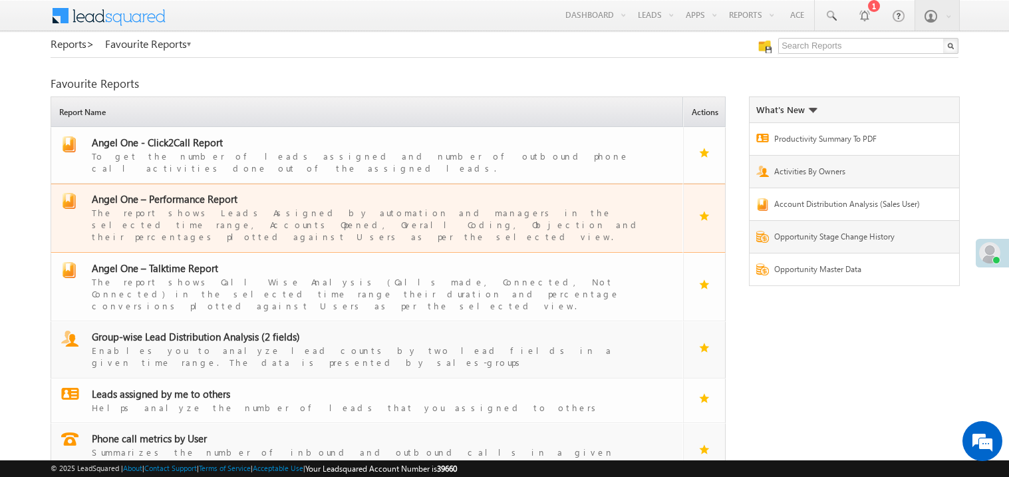
click at [183, 192] on span "Angel One – Performance Report" at bounding box center [165, 198] width 146 height 13
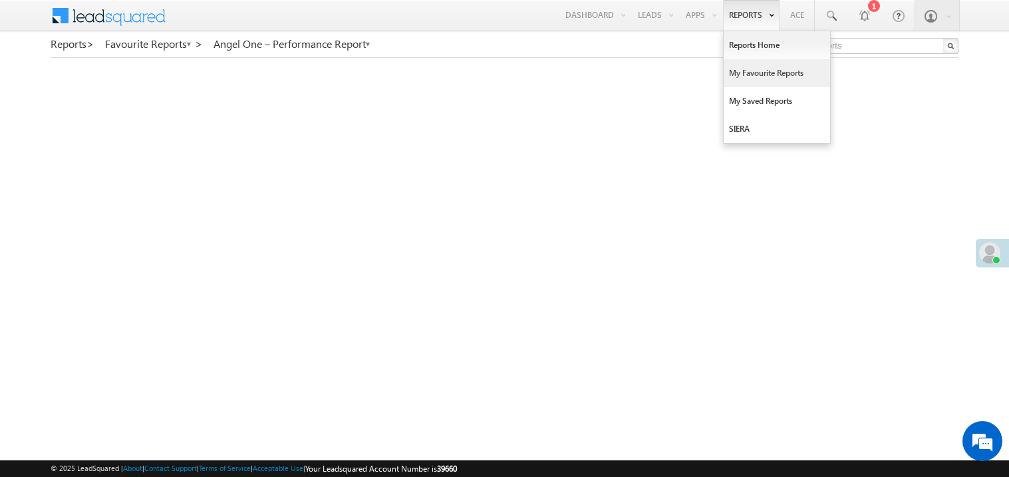
click at [748, 74] on link "My Favourite Reports" at bounding box center [777, 73] width 106 height 28
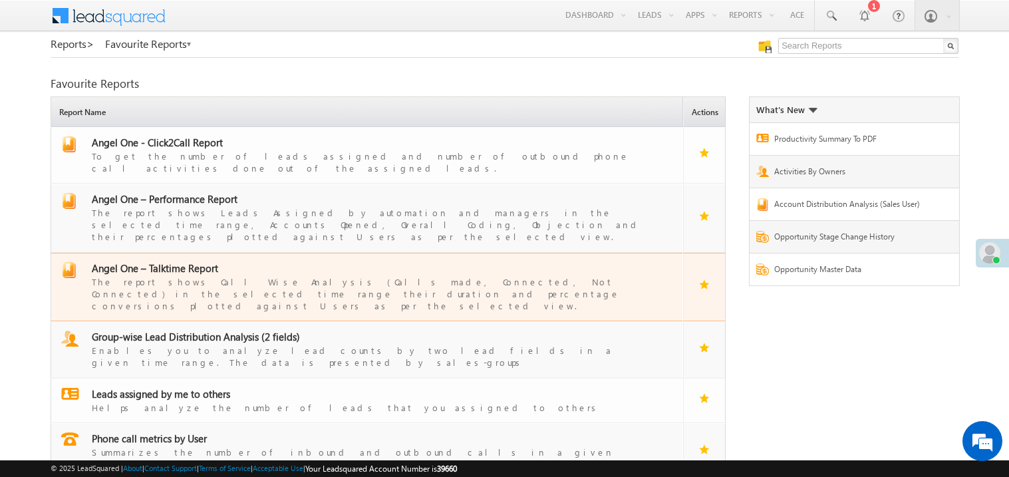
click at [171, 261] on span "Angel One – Talktime Report" at bounding box center [155, 267] width 126 height 13
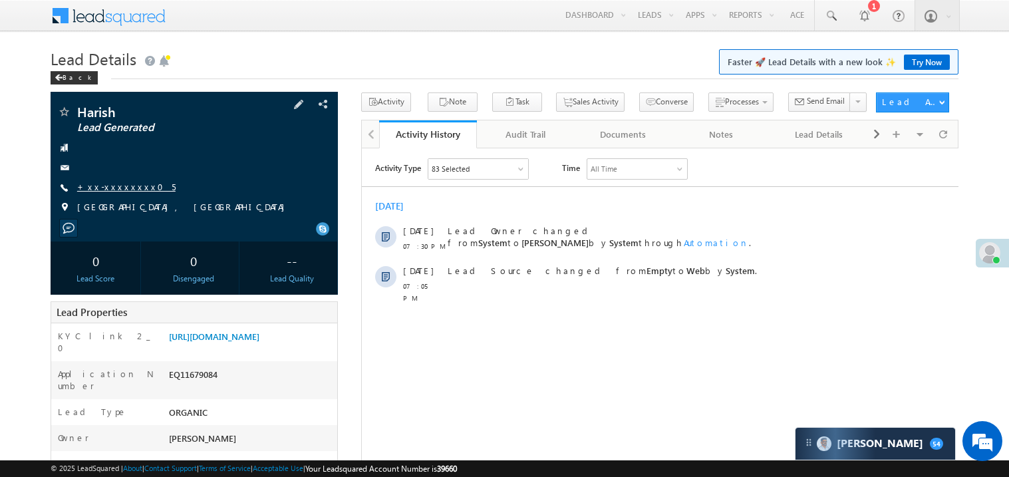
click at [116, 188] on link "+xx-xxxxxxxx05" at bounding box center [126, 186] width 98 height 11
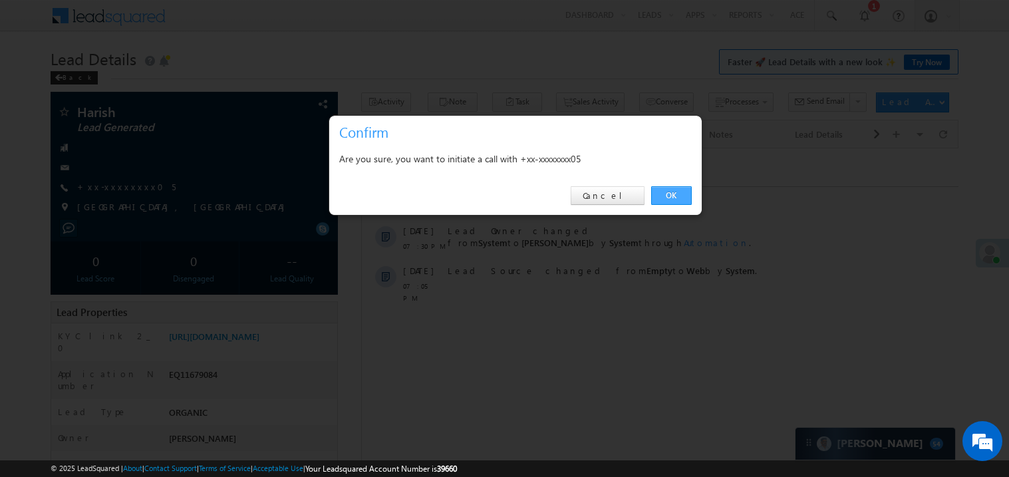
click at [678, 196] on link "OK" at bounding box center [671, 195] width 41 height 19
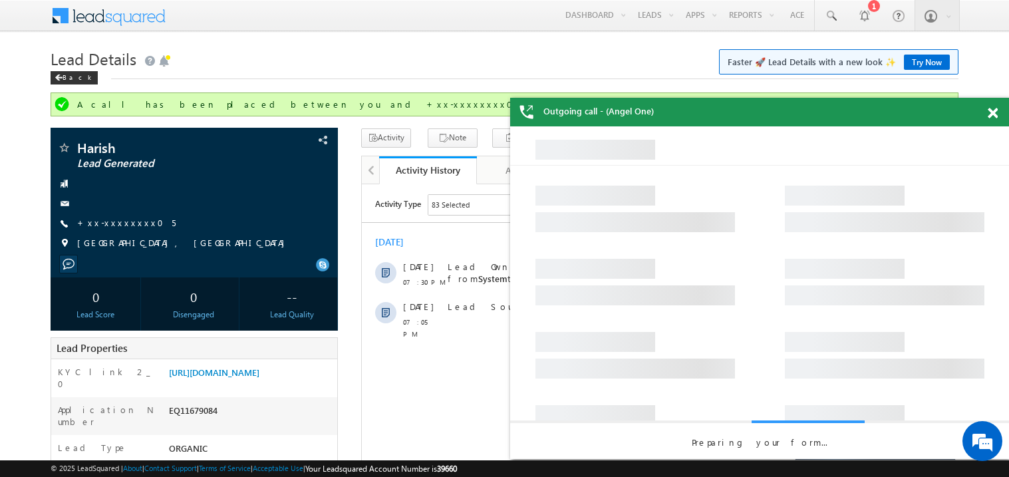
click at [994, 110] on span at bounding box center [993, 113] width 10 height 11
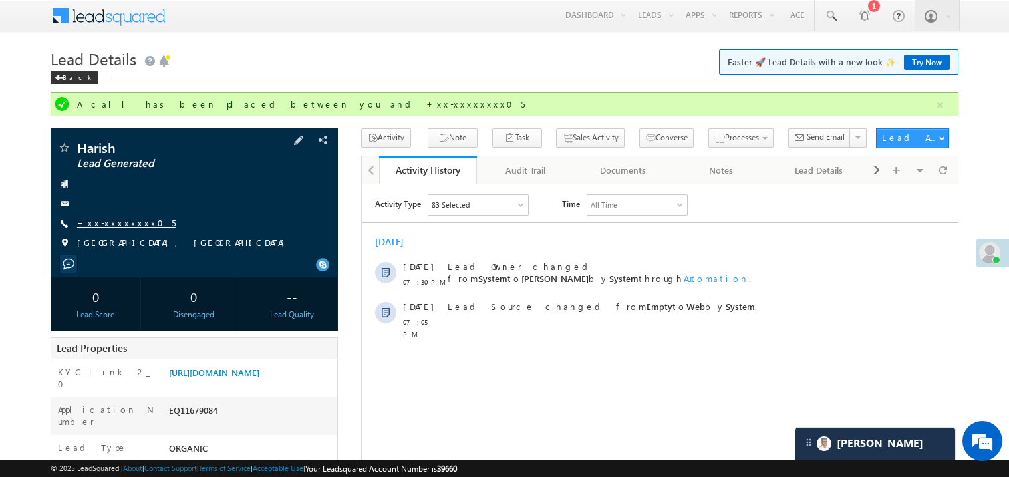
click at [122, 227] on link "+xx-xxxxxxxx05" at bounding box center [126, 222] width 98 height 11
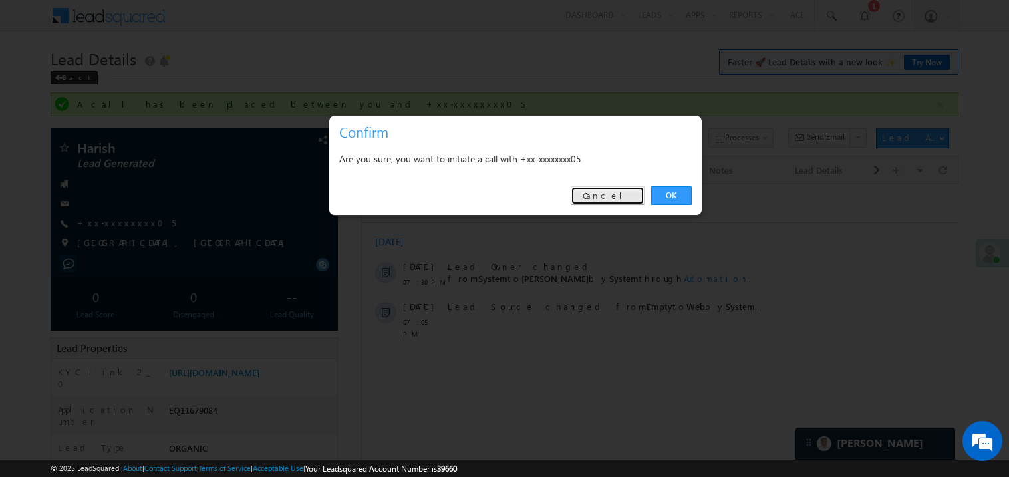
click at [604, 204] on link "Cancel" at bounding box center [608, 195] width 74 height 19
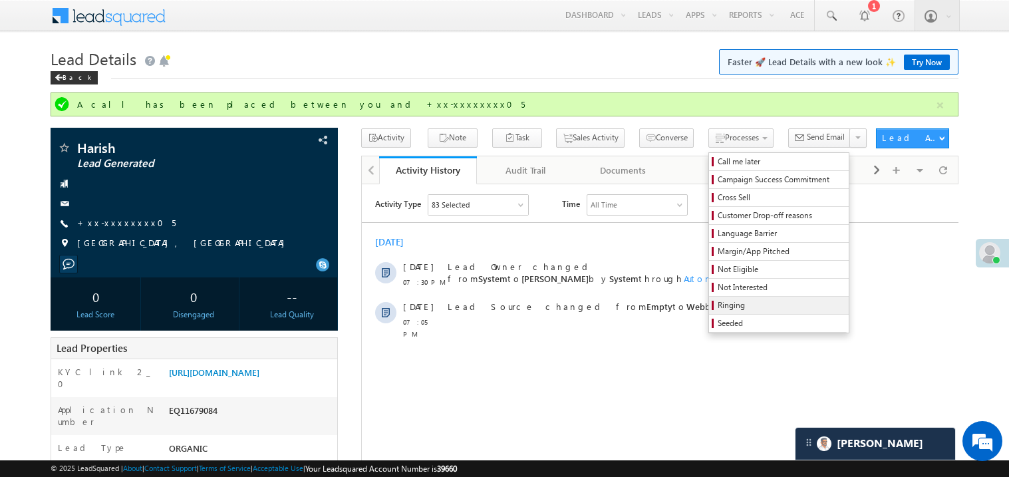
click at [718, 303] on span "Ringing" at bounding box center [781, 305] width 126 height 12
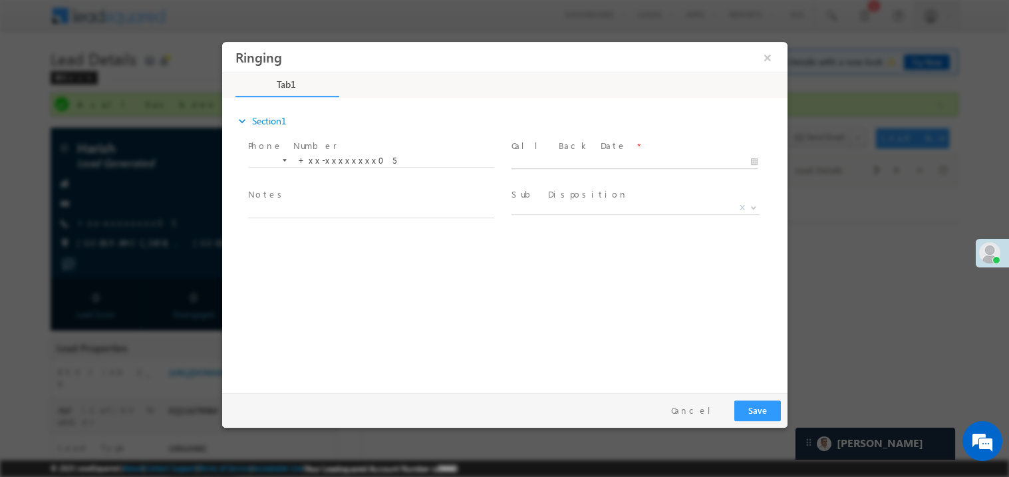
click at [541, 158] on body "Ringing ×" at bounding box center [503, 213] width 565 height 345
type input "10/10/25 7:58 PM"
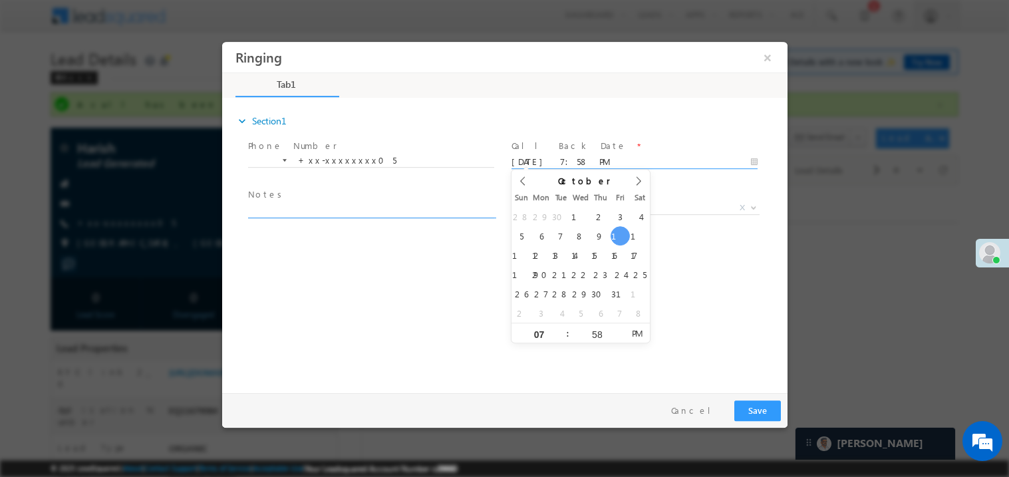
click at [349, 206] on textarea at bounding box center [370, 209] width 246 height 15
type textarea "ring"
click at [550, 221] on span at bounding box center [633, 223] width 245 height 15
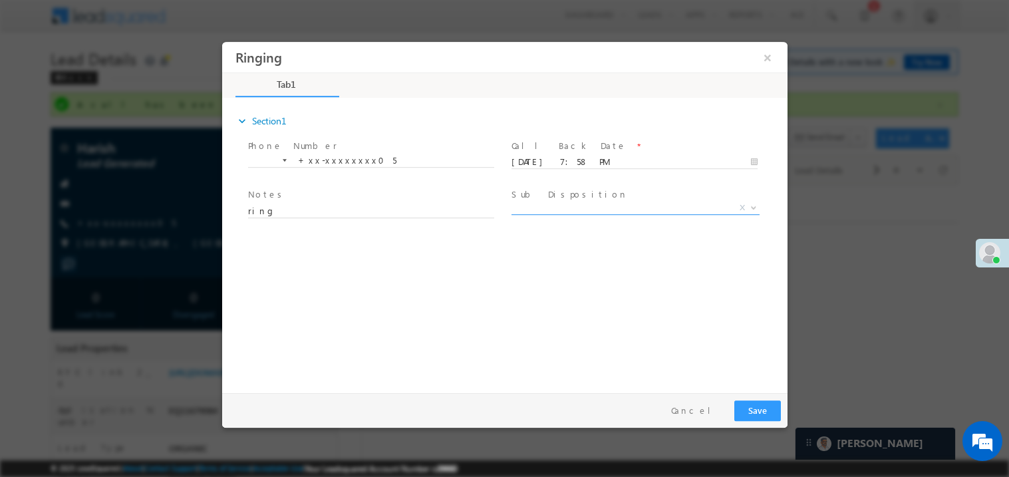
click at [561, 203] on span "X" at bounding box center [635, 207] width 248 height 13
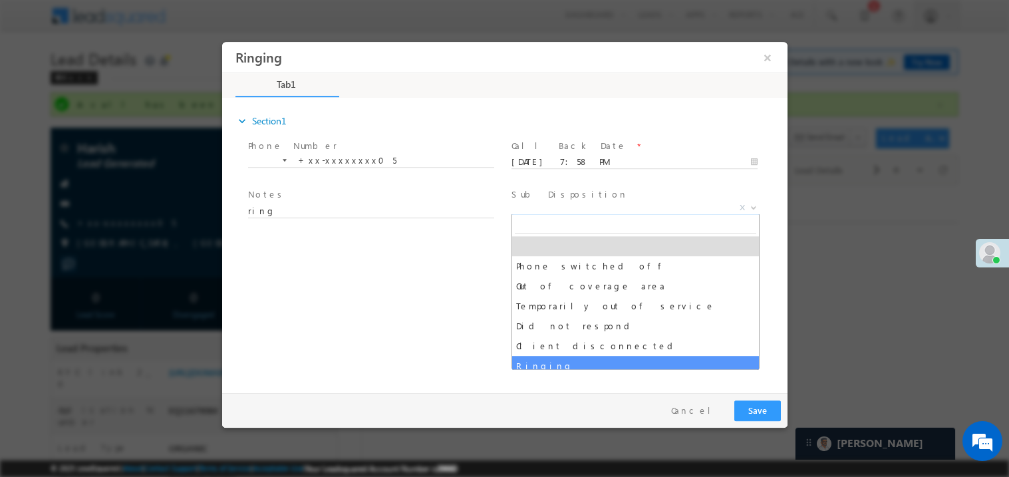
select select "Ringing"
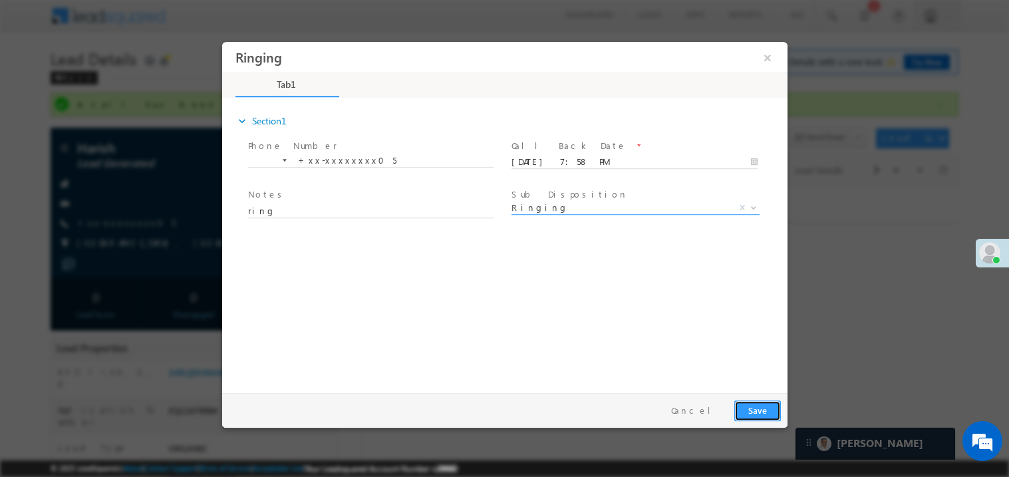
click at [760, 413] on button "Save" at bounding box center [757, 410] width 47 height 21
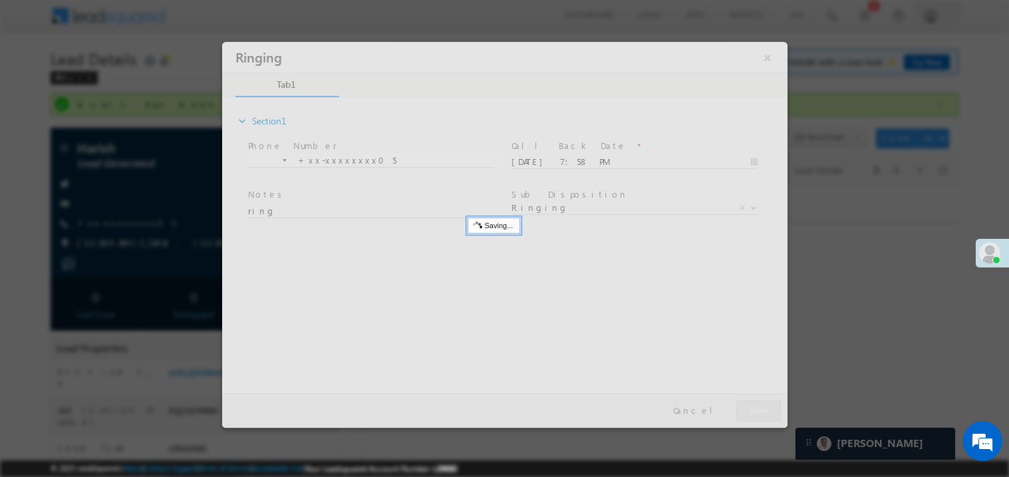
click at [760, 413] on div at bounding box center [503, 234] width 565 height 386
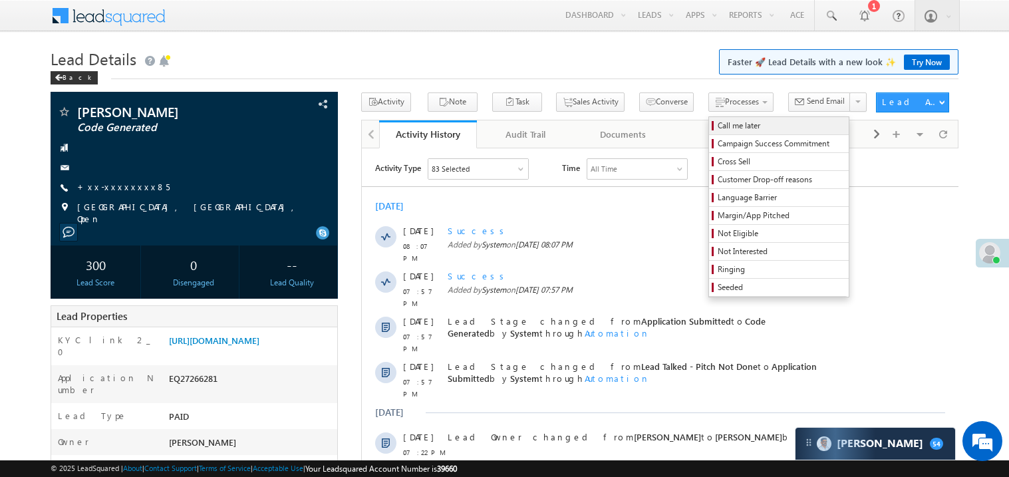
click at [718, 122] on span "Call me later" at bounding box center [781, 126] width 126 height 12
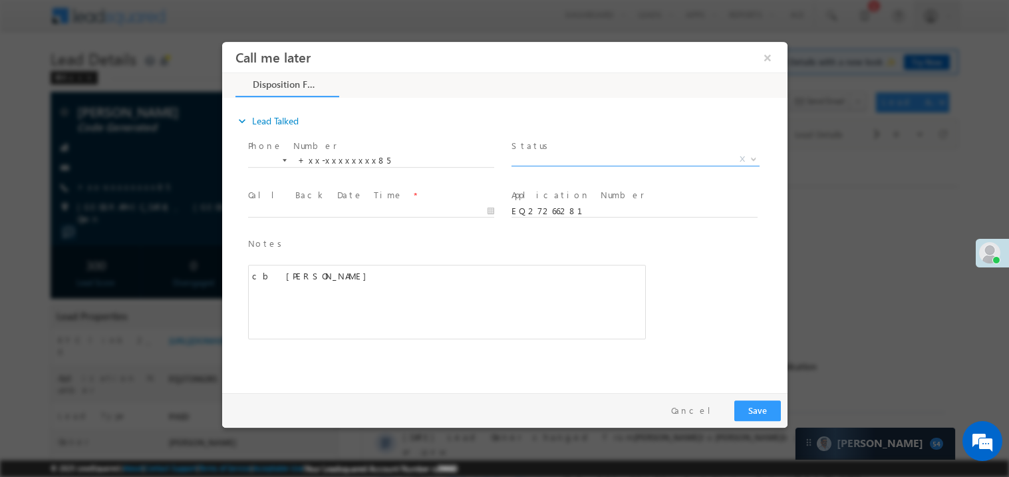
click at [564, 154] on span "X" at bounding box center [635, 158] width 248 height 13
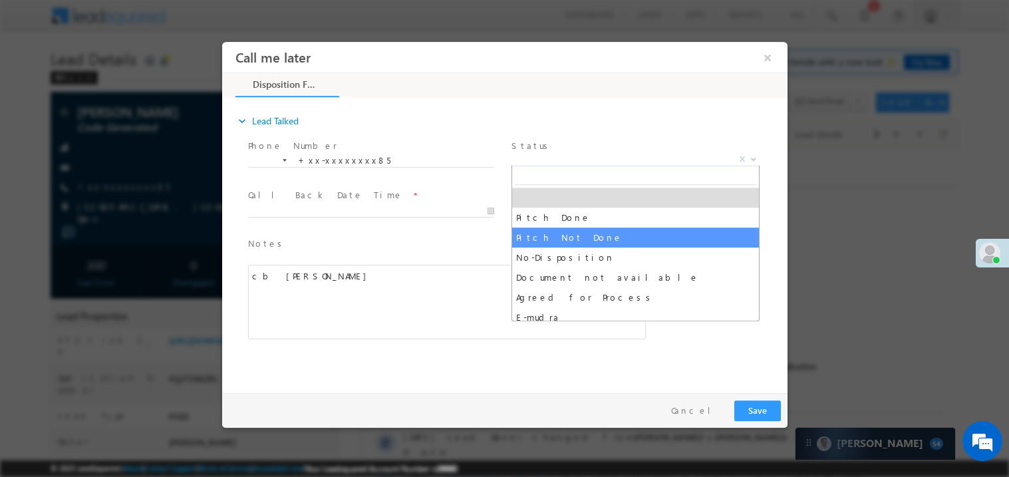
select select "Pitch Not Done"
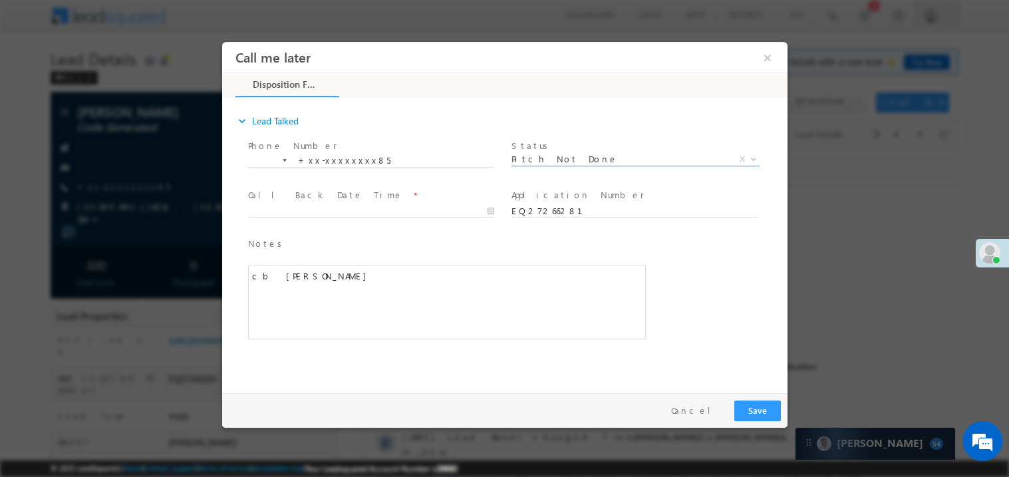
click at [585, 229] on span at bounding box center [633, 223] width 245 height 15
click at [541, 157] on span "Pitch Not Done" at bounding box center [619, 158] width 216 height 12
click at [303, 214] on body "Call me later ×" at bounding box center [503, 213] width 565 height 345
type input "[DATE] 8:11 PM"
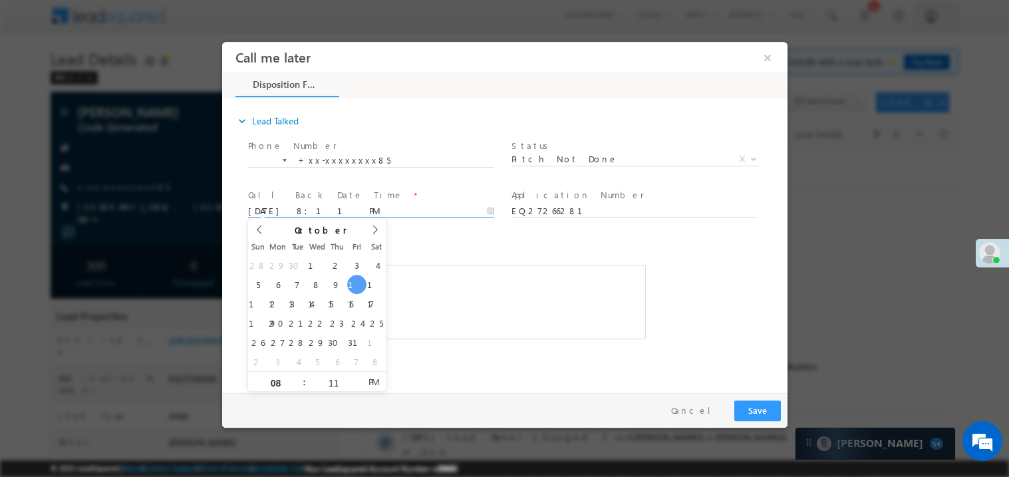
click at [480, 293] on div "cb [PERSON_NAME]" at bounding box center [446, 301] width 398 height 74
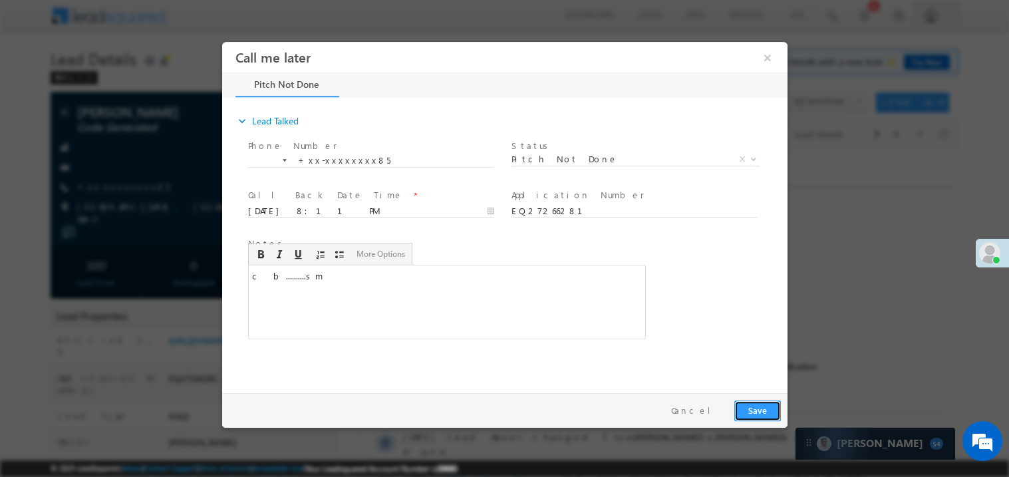
click at [759, 414] on button "Save" at bounding box center [757, 410] width 47 height 21
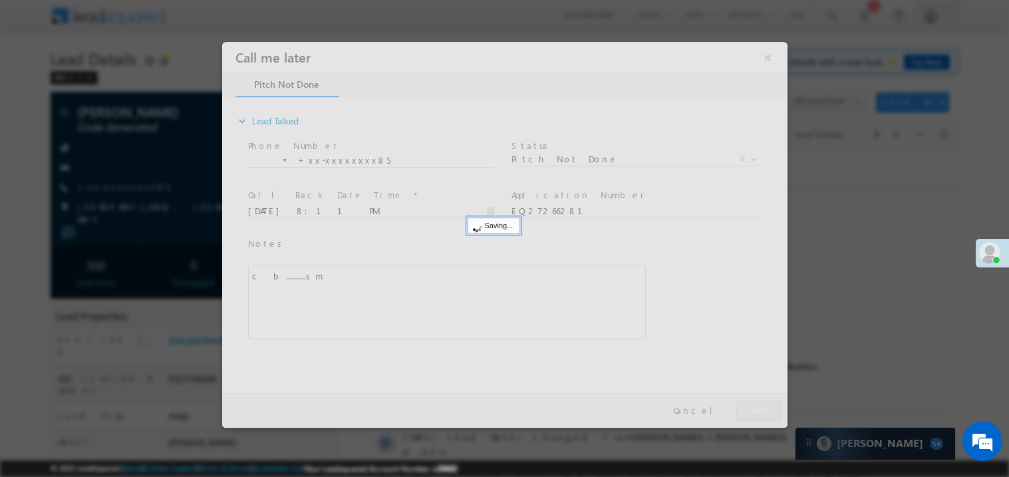
click at [759, 414] on div at bounding box center [503, 234] width 565 height 386
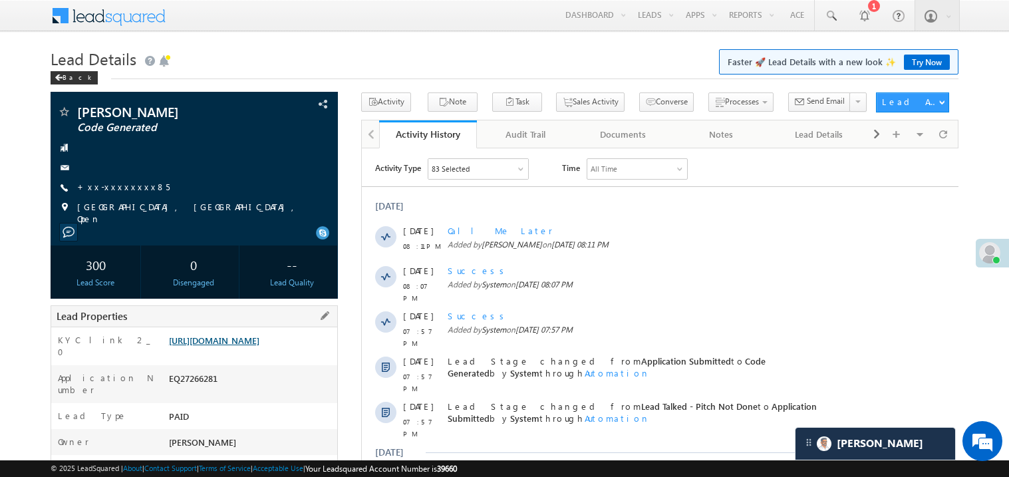
click at [257, 346] on link "[URL][DOMAIN_NAME]" at bounding box center [214, 340] width 90 height 11
